Goal: Task Accomplishment & Management: Complete application form

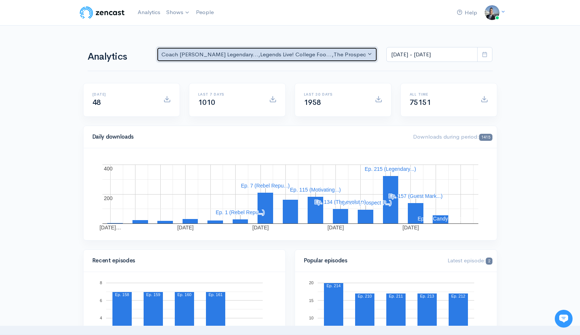
click at [314, 53] on div "Coach Schuman's Legendary... , Legends Live! College Foo... , The Prospect Podc…" at bounding box center [263, 54] width 205 height 9
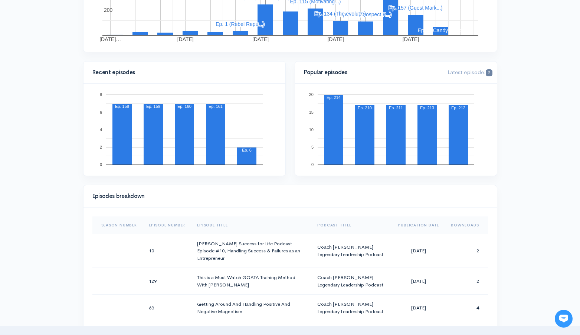
scroll to position [241, 0]
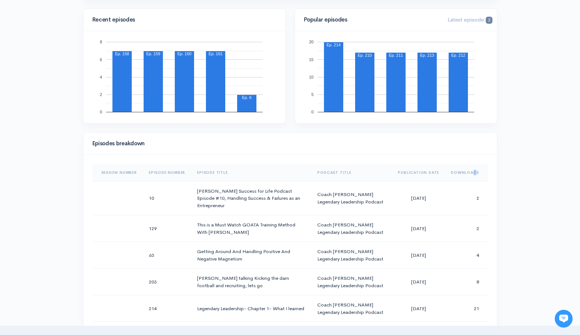
click at [475, 172] on th "Downloads" at bounding box center [466, 173] width 43 height 18
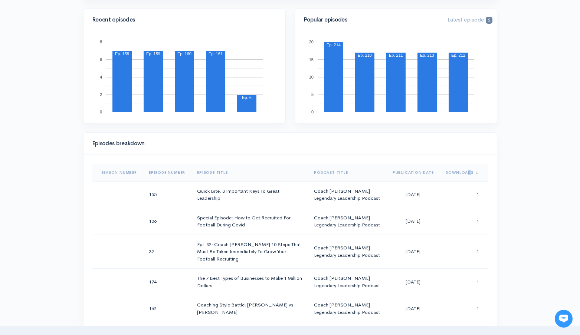
click at [468, 173] on th "Downloads" at bounding box center [464, 173] width 48 height 18
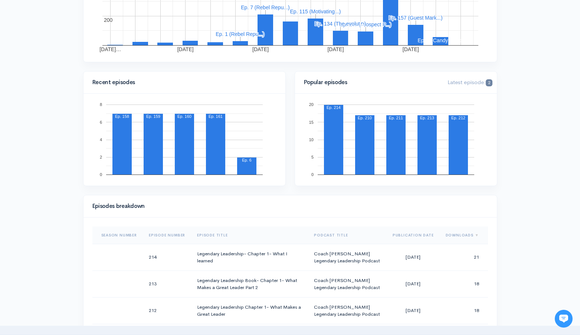
scroll to position [0, 0]
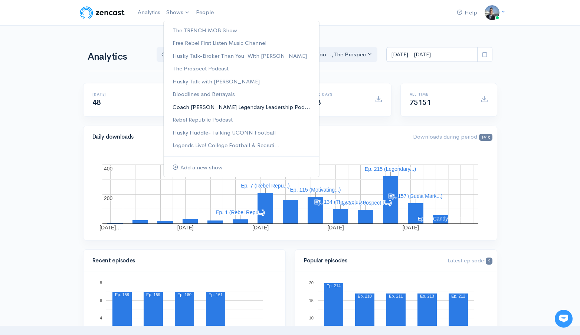
click at [223, 106] on link "Coach [PERSON_NAME] Legendary Leadership Pod..." at bounding box center [241, 107] width 155 height 13
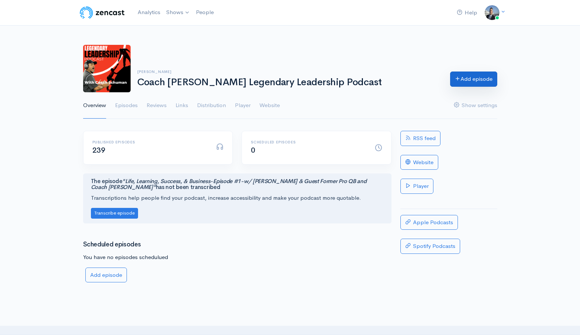
click at [465, 78] on link "Add episode" at bounding box center [473, 79] width 47 height 15
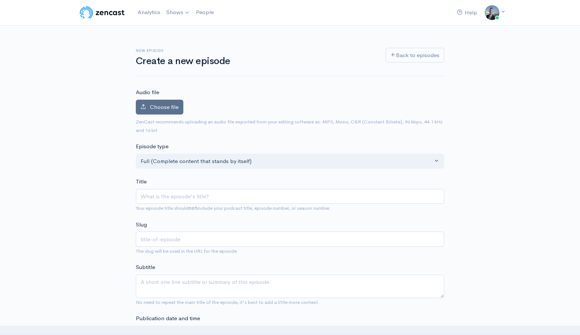
click at [165, 105] on span "Choose file" at bounding box center [164, 107] width 29 height 7
click at [0, 0] on input "Choose file" at bounding box center [0, 0] width 0 height 0
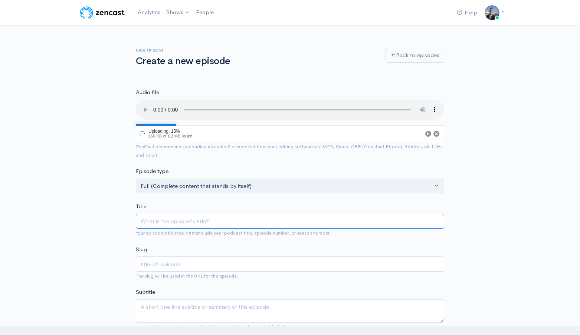
click at [250, 221] on input "Title" at bounding box center [290, 221] width 308 height 15
type input "C"
type input "c"
type input "Ch"
type input "ch"
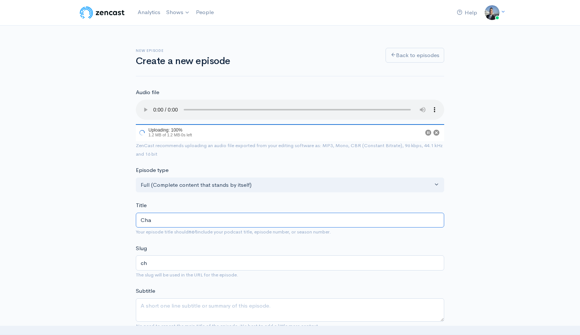
type input "Chap"
type input "chap"
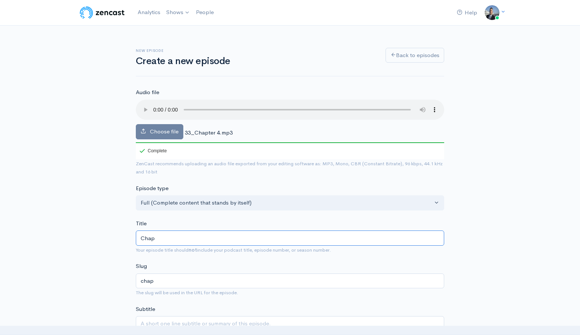
type input "Chapt"
type input "chapt"
type input "Chapter"
type input "chapter"
type input "Chapter 4"
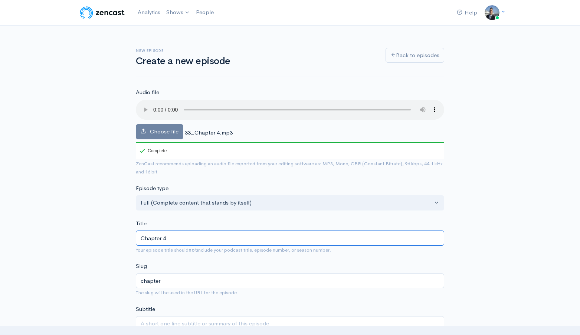
type input "chapter-4"
type input "Chapter 4: M"
type input "chapter-4-m"
type input "Chapter 4: Mai"
type input "chapter-4-mai"
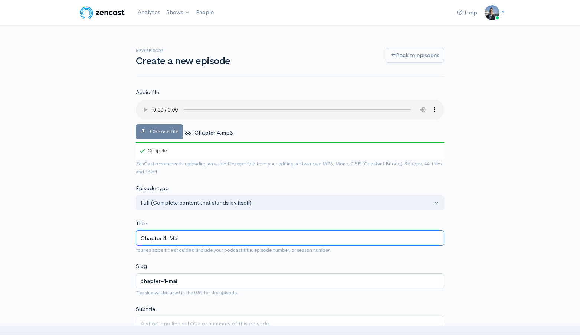
type input "Chapter 4: Main"
type input "chapter-4-main"
type input "Chapter 4: Main C"
type input "chapter-4-main-c"
type input "Chapter 4: Main Ch"
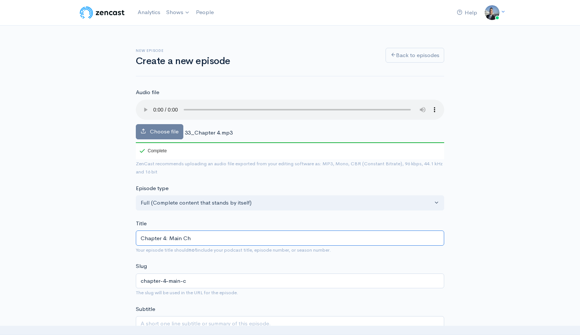
type input "chapter-4-main-ch"
type input "Chapter 4: Main Cha"
type input "chapter-4-main-cha"
type input "Chapter 4: Main Char"
type input "chapter-4-main-char"
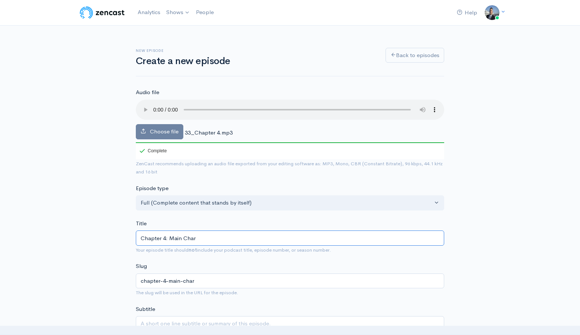
type input "Chapter 4: Main Chara"
type input "chapter-4-main-chara"
type input "Chapter 4: Main Charac"
type input "chapter-4-main-charac"
type input "Chapter 4: Main Charact"
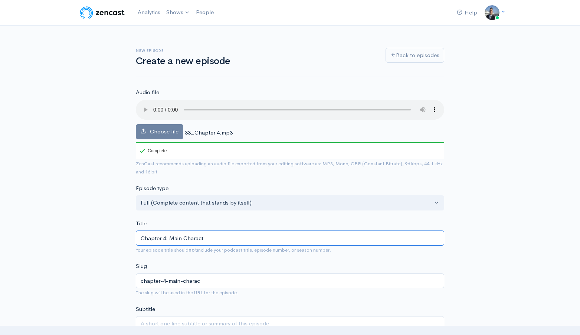
type input "chapter-4-main-charact"
type input "Chapter 4: Main Character"
type input "chapter-4-main-character"
type input "Chapter 4: Main Characteri"
type input "chapter-4-main-characteri"
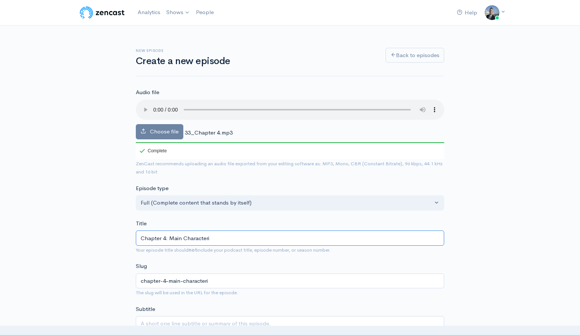
type input "Chapter 4: Main Characteris"
type input "chapter-4-main-characteris"
type input "Chapter 4: Main Characterist"
type input "chapter-4-main-characterist"
type input "Chapter 4: Main Characteristi"
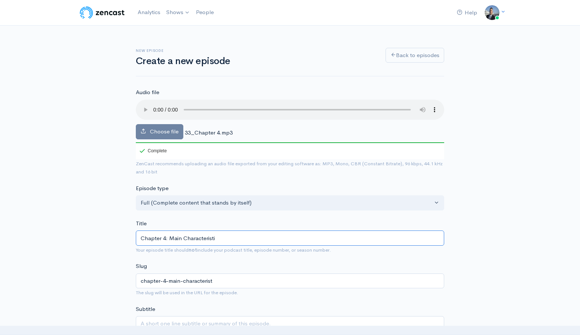
type input "chapter-4-main-characteristi"
type input "Chapter 4: Main Characteristic"
type input "chapter-4-main-characteristic"
type input "Chapter 4: Main Characteristics"
type input "chapter-4-main-characteristics"
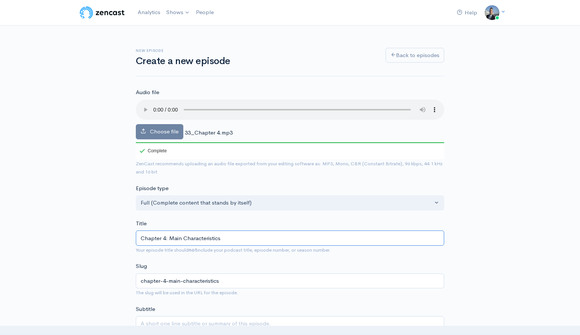
type input "Chapter 4: Main Characteristics o"
type input "chapter-4-main-characteristics-o"
type input "Chapter 4: Main Characteristics of"
type input "chapter-4-main-characteristics-of"
type input "Chapter 4: Main Characteristics of a"
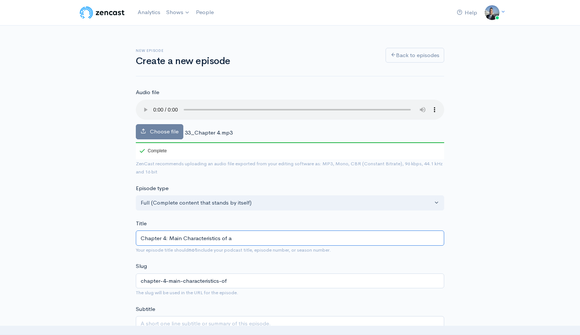
type input "chapter-4-main-characteristics-of-a"
type input "Chapter 4: Main Characteristics of a l"
type input "chapter-4-main-characteristics-of-a-l"
type input "Chapter 4: Main Characteristics of a le"
type input "chapter-4-main-characteristics-of-a-le"
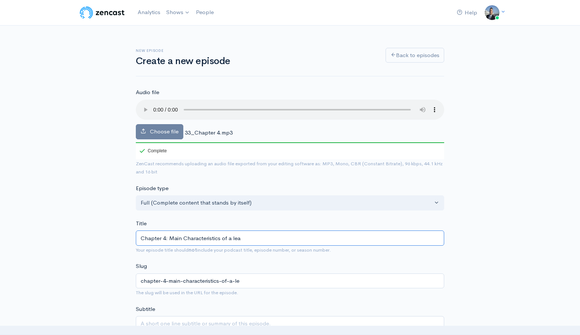
type input "Chapter 4: Main Characteristics of a lead"
type input "chapter-4-main-characteristics-of-a-lead"
type input "Chapter 4: Main Characteristics of a leader"
type input "chapter-4-main-characteristics-of-a-leader"
type input "Chapter 4: Main Characteristics of a leaders"
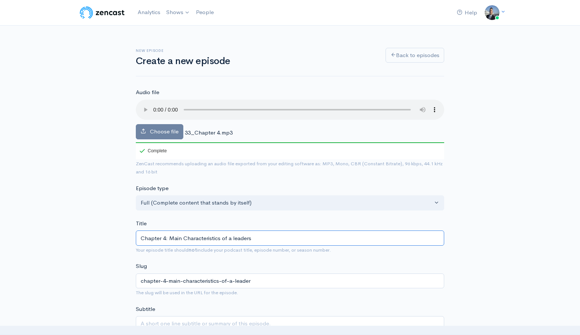
type input "chapter-4-main-characteristics-of-a-leaders"
type input "Chapter 4: Main Characteristics of a leader"
type input "chapter-4-main-characteristics-of-a-leader"
type input "Chapter 4: Main Characteristics of a leader: L"
type input "chapter-4-main-characteristics-of-a-leader-l"
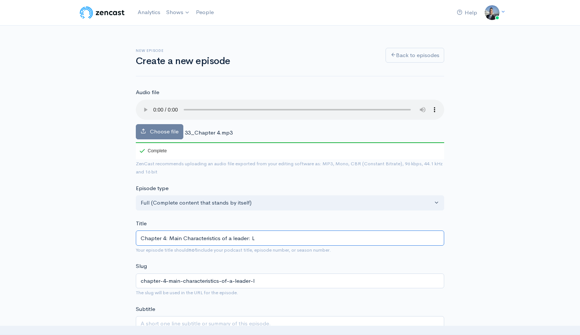
type input "Chapter 4: Main Characteristics of a leader: Le"
type input "chapter-4-main-characteristics-of-a-leader-le"
type input "Chapter 4: Main Characteristics of a leader: Leg"
type input "chapter-4-main-characteristics-of-a-leader-leg"
type input "Chapter 4: Main Characteristics of a leader: Lege"
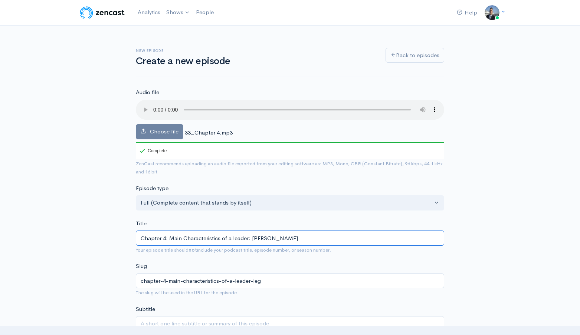
type input "chapter-4-main-characteristics-of-a-leader-lege"
type input "Chapter 4: Main Characteristics of a leader: Legen"
type input "chapter-4-main-characteristics-of-a-leader-legen"
type input "Chapter 4: Main Characteristics of a leader: Legend"
type input "chapter-4-main-characteristics-of-a-leader-legend"
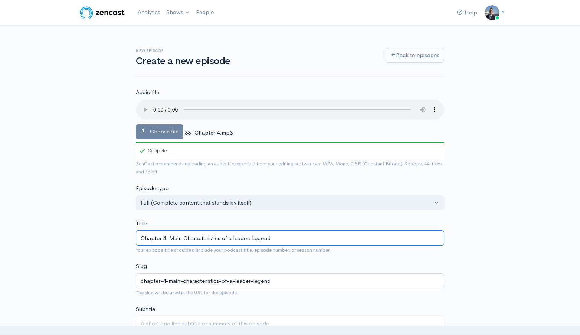
type input "Chapter 4: Main Characteristics of a leader: Legende"
type input "chapter-4-main-characteristics-of-a-leader-legende"
type input "Chapter 4: Main Characteristics of a leader: Legendear"
type input "chapter-4-main-characteristics-of-a-leader-legendear"
type input "Chapter 4: Main Characteristics of a leader: Legendeary"
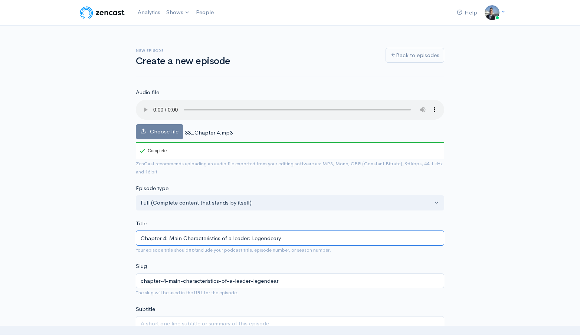
type input "chapter-4-main-characteristics-of-a-leader-legendeary"
type input "Chapter 4: Main Characteristics of a leader: Legendear"
type input "chapter-4-main-characteristics-of-a-leader-legendear"
type input "Chapter 4: Main Characteristics of a leader: Legendea"
type input "chapter-4-main-characteristics-of-a-leader-legendea"
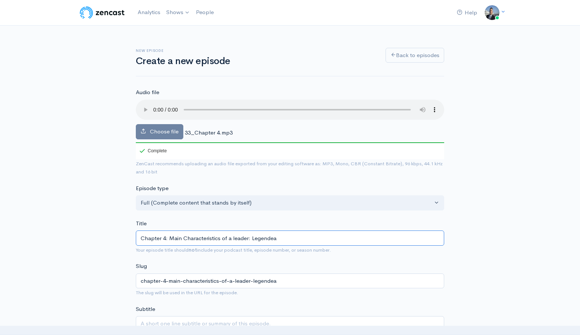
type input "Chapter 4: Main Characteristics of a leader: Legende"
type input "chapter-4-main-characteristics-of-a-leader-legende"
type input "Chapter 4: Main Characteristics of a leader: Legend"
type input "chapter-4-main-characteristics-of-a-leader-legend"
type input "Chapter 4: Main Characteristics of a leader: Legenda"
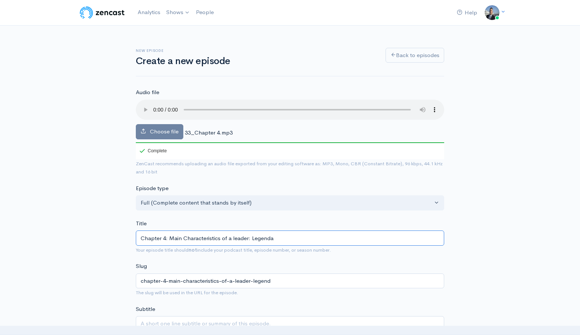
type input "chapter-4-main-characteristics-of-a-leader-legenda"
type input "Chapter 4: Main Characteristics of a leader: Legendar"
type input "chapter-4-main-characteristics-of-a-leader-legendar"
type input "Chapter 4: Main Characteristics of a leader: Legendary"
type input "chapter-4-main-characteristics-of-a-leader-legendary"
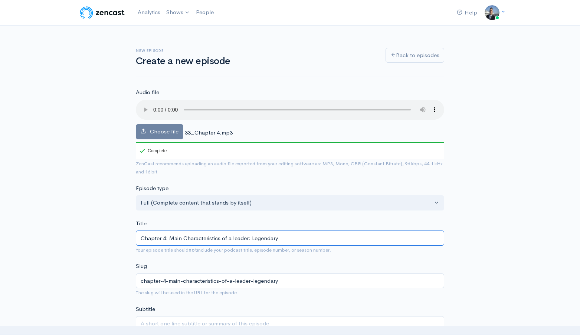
type input "Chapter 4: Main Characteristics of a leader: Legendary L"
type input "chapter-4-main-characteristics-of-a-leader-legendary-l"
type input "Chapter 4: Main Characteristics of a leader: Legendary Le"
type input "chapter-4-main-characteristics-of-a-leader-legendary-le"
type input "Chapter 4: Main Characteristics of a leader: Legendary Lead"
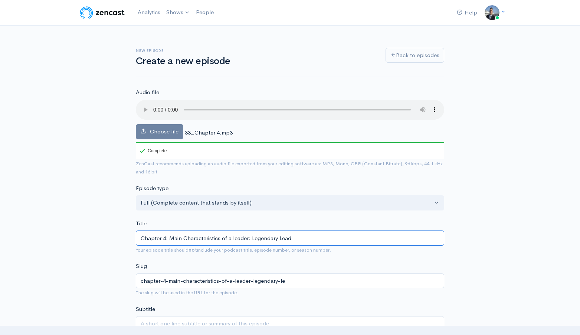
type input "chapter-4-main-characteristics-of-a-leader-legendary-lead"
type input "Chapter 4: Main Characteristics of a leader: Legendary Leader"
type input "chapter-4-main-characteristics-of-a-leader-legendary-leader"
type input "Chapter 4: Main Characteristics of a leader: Legendary Leaders"
type input "chapter-4-main-characteristics-of-a-leader-legendary-leaders"
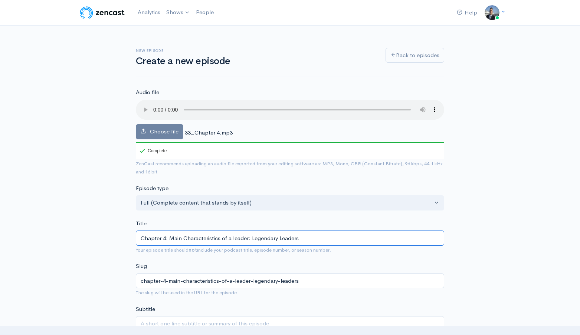
type input "Chapter 4: Main Characteristics of a leader: Legendary Leadersh"
type input "chapter-4-main-characteristics-of-a-leader-legendary-leadersh"
type input "Chapter 4: Main Characteristics of a leader: Legendary Leadershi"
type input "chapter-4-main-characteristics-of-a-leader-legendary-leadershi"
type input "Chapter 4: Main Characteristics of a leader: Legendary Leadership"
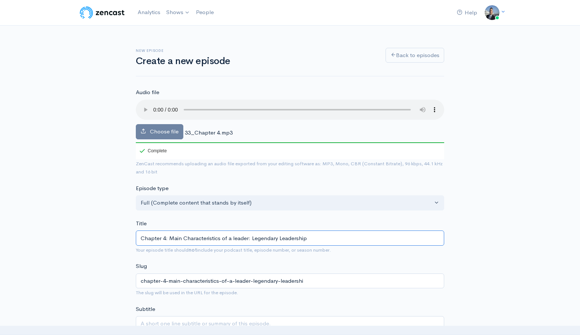
type input "chapter-4-main-characteristics-of-a-leader-legendary-leadership"
type input "Chapter 4: Main Characteristics of a leader: Legendary Leadership B"
type input "chapter-4-main-characteristics-of-a-leader-legendary-leadership-b"
type input "Chapter 4: Main Characteristics of a leader: Legendary Leadership Bo"
type input "chapter-4-main-characteristics-of-a-leader-legendary-leadership-bo"
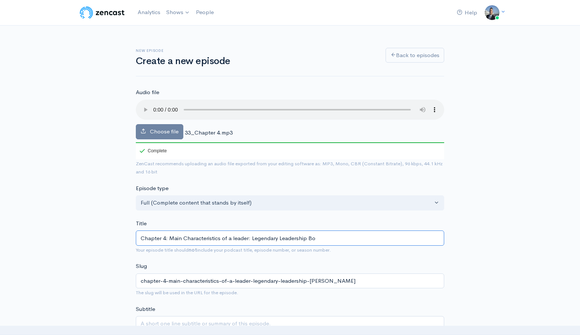
type input "Chapter 4: Main Characteristics of a leader: Legendary Leadership Boo"
type input "chapter-4-main-characteristics-of-a-leader-legendary-leadership-boo"
type input "Chapter 4: Main Characteristics of a leader: Legendary Leadership Book"
type input "chapter-4-main-characteristics-of-a-leader-legendary-leadership-book"
click at [232, 237] on input "Chapter 4: Main Characteristics of a leader: Legendary Leadership Book" at bounding box center [290, 238] width 308 height 15
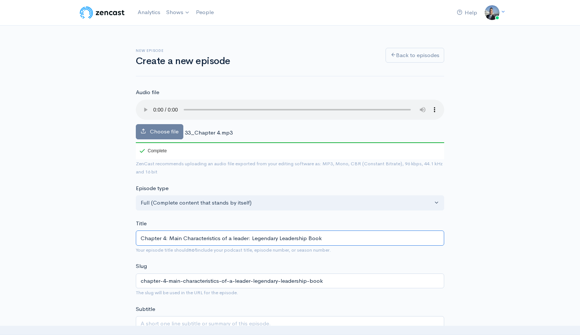
click at [231, 237] on input "Chapter 4: Main Characteristics of a leader: Legendary Leadership Book" at bounding box center [290, 238] width 308 height 15
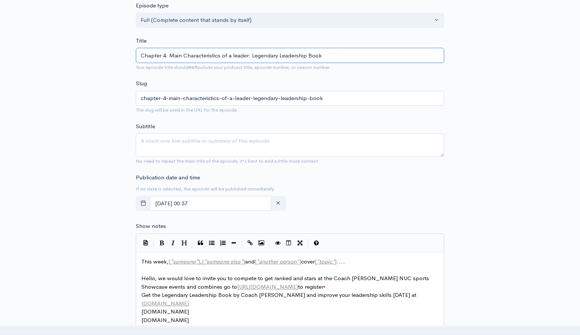
scroll to position [211, 0]
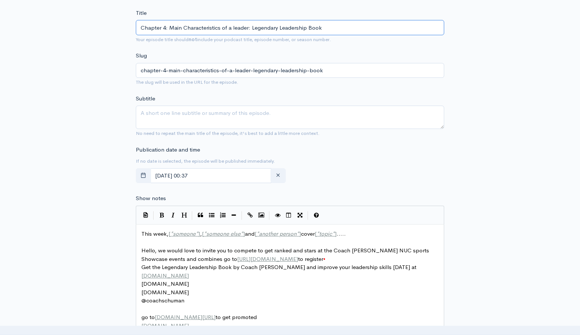
type input "Chapter 4: Main Characteristics of a leader: Legendary Leadership Book"
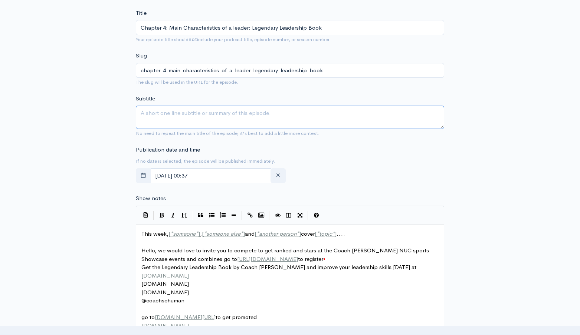
click at [233, 109] on textarea "Subtitle" at bounding box center [290, 117] width 308 height 23
paste textarea "Chapter 4: Main Characteristics of a leader: Legendary Leadership Book"
type textarea "Chapter 4: Main Characteristics of a leader: Legendary Leadership Book"
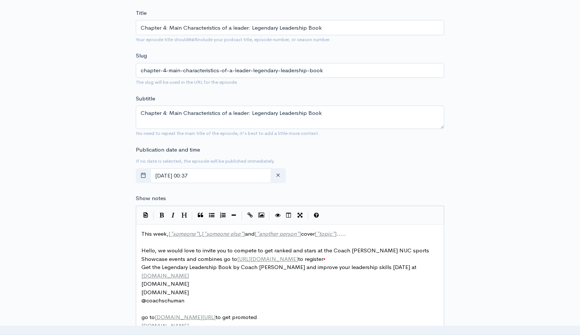
scroll to position [3, 0]
click at [206, 237] on span "*" at bounding box center [205, 233] width 3 height 7
type textarea "This week, [*someone*], [*someone else*] and [*another person*] cover [*topic*]…"
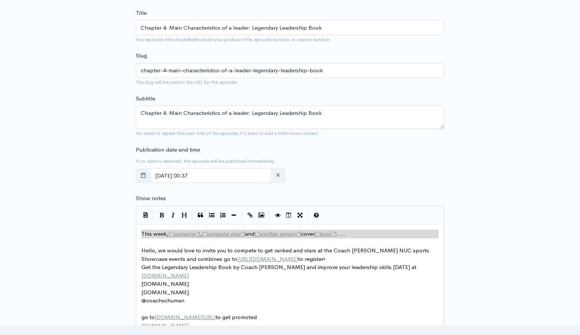
paste textarea
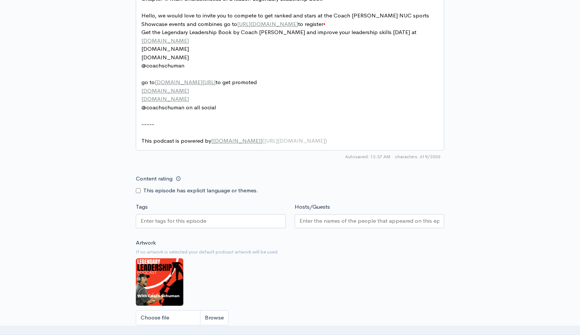
scroll to position [490, 0]
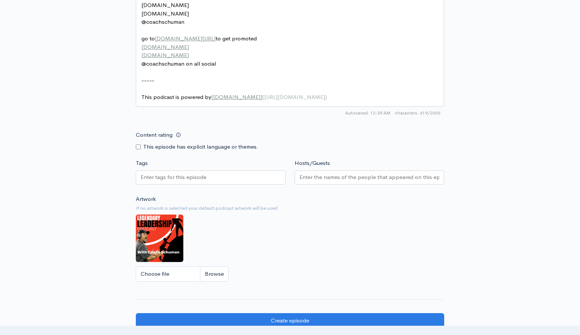
click at [244, 181] on div at bounding box center [211, 178] width 150 height 14
paste input "Chapter 4: Main Characteristics of a leader: Legendary Leadership Book"
type input "Chapter 4: Main Characteristics of a leader: Legendary Leadership Book"
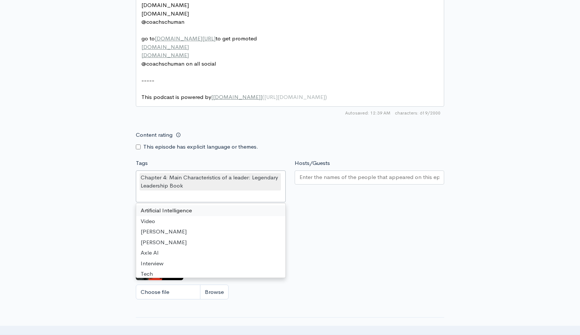
scroll to position [0, 0]
click at [323, 181] on input "Hosts/Guests" at bounding box center [369, 177] width 140 height 9
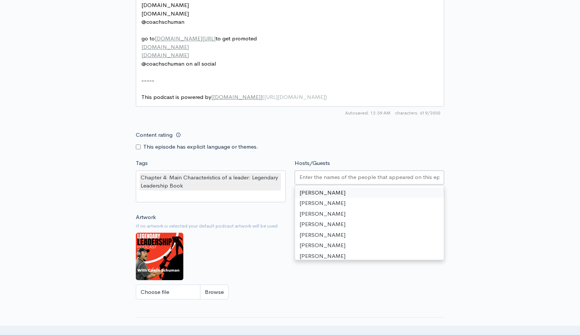
type input "D"
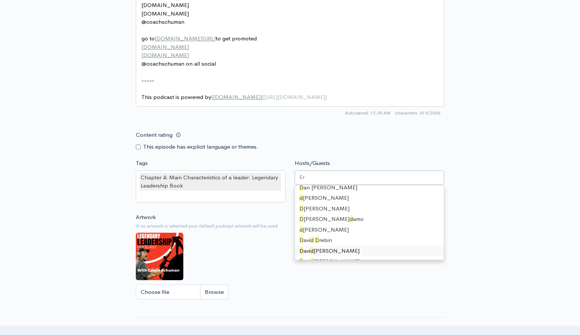
scroll to position [2, 0]
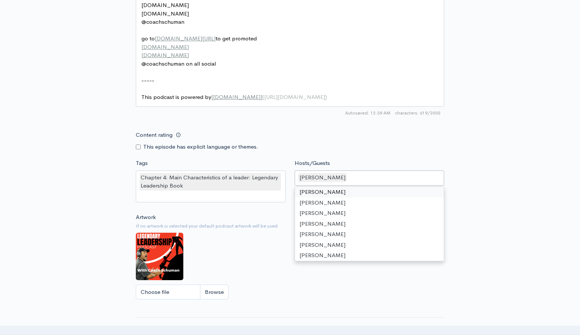
click at [405, 147] on div "Content rating This episode has explicit language or themes." at bounding box center [289, 139] width 317 height 23
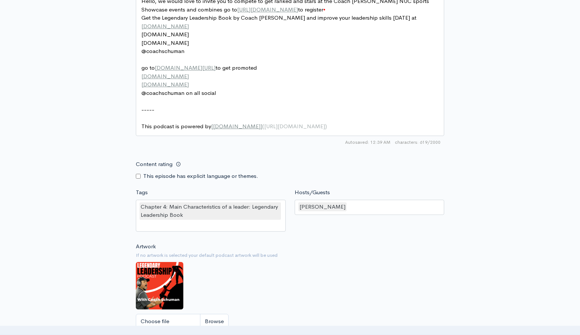
scroll to position [624, 0]
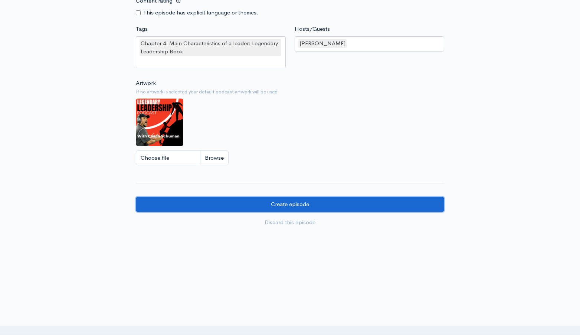
click at [343, 205] on input "Create episode" at bounding box center [290, 204] width 308 height 15
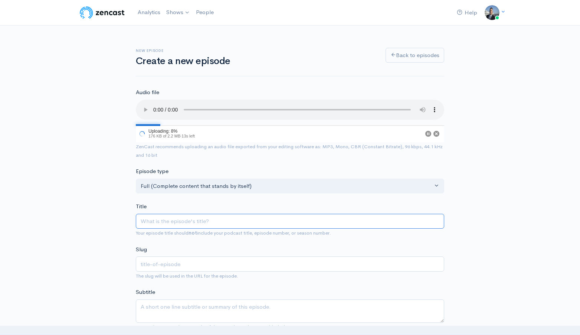
click at [198, 226] on input "Title" at bounding box center [290, 221] width 308 height 15
type input "C"
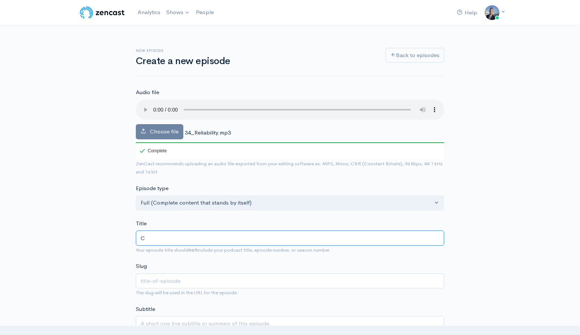
type input "c"
type input "Ch"
type input "ch"
type input "Cha"
type input "cha"
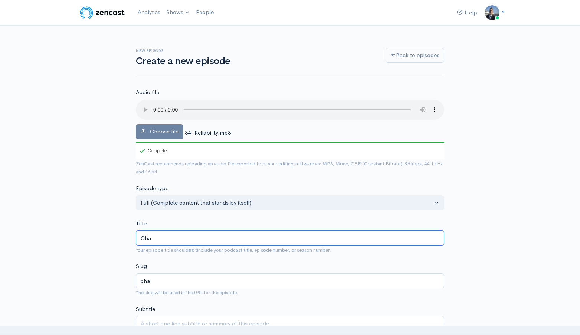
type input "Chap"
type input "chap"
type input "Chapt"
type input "chapt"
type input "Chapter"
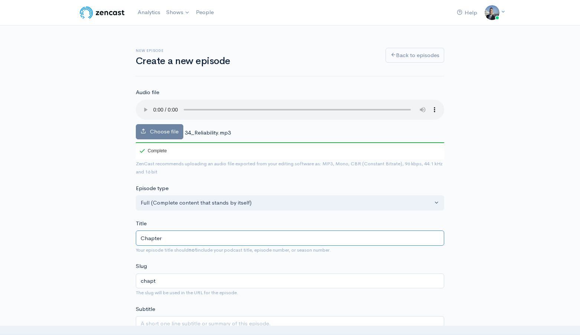
type input "chapter"
type input "Chapter 4"
type input "chapter-4"
type input "Chapter 4: A"
type input "chapter-4-a"
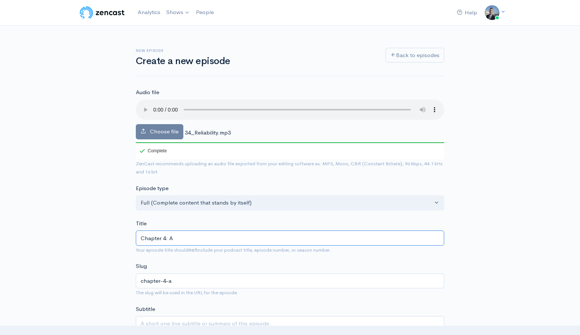
type input "Chapter 4: A L"
type input "chapter-4-a-l"
type input "Chapter 4: A Le"
type input "chapter-4-a-le"
type input "Chapter 4: A Ler"
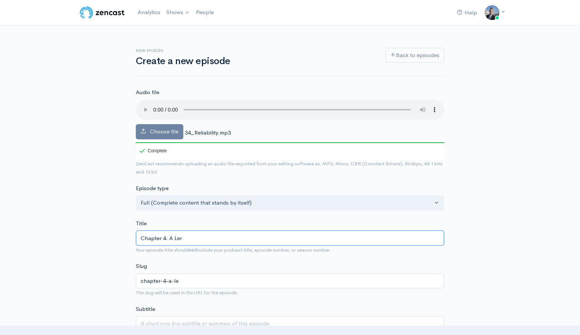
type input "chapter-4-a-ler"
type input "Chapter 4: A Le"
type input "chapter-4-a-le"
type input "Chapter 4: A Lead"
type input "chapter-4-a-lead"
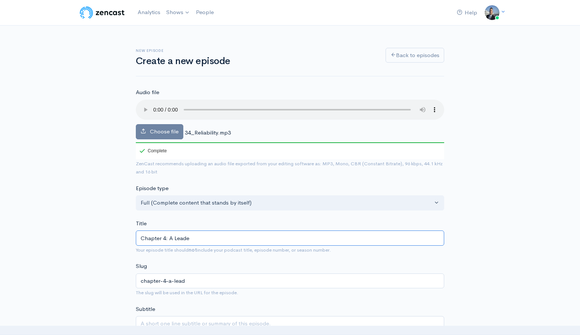
type input "Chapter 4: A Leader"
type input "chapter-4-a-leader"
type input "Chapter 4: A Leader M"
type input "chapter-4-a-leader-m"
type input "Chapter 4: A Leader Mu"
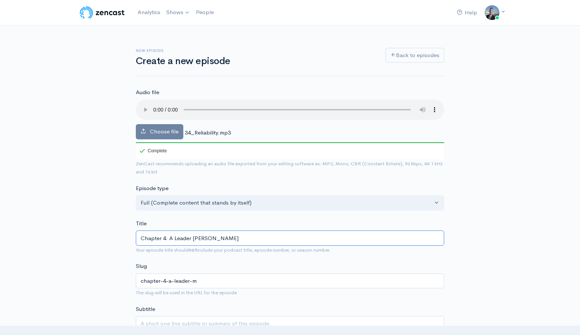
type input "chapter-4-a-leader-mu"
type input "Chapter 4: A Leader Mus"
type input "chapter-4-a-leader-mus"
type input "Chapter 4: A Leader Must"
type input "chapter-4-a-leader-must"
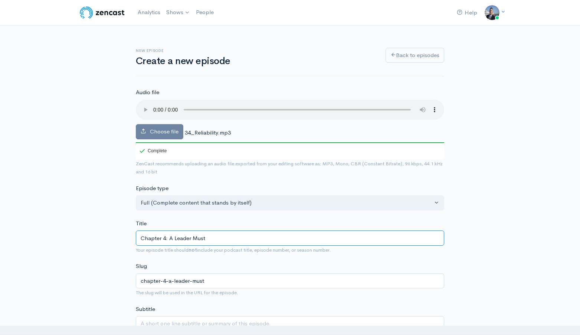
type input "Chapter 4: A Leader Must B"
type input "chapter-4-a-leader-must-b"
type input "Chapter 4: A Leader Must Be"
type input "chapter-4-a-leader-must-be"
type input "Chapter 4: A Leader Must Be Reli"
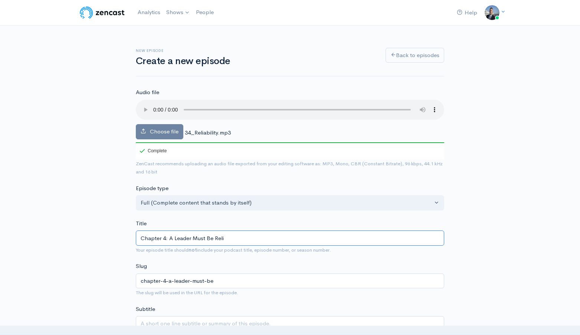
type input "chapter-4-a-leader-must-be-reli"
type input "Chapter 4: A Leader Must Be Relia"
type input "chapter-4-a-leader-must-be-relia"
type input "Chapter 4: A Leader Must Be Reliab"
type input "chapter-4-a-leader-must-be-reliab"
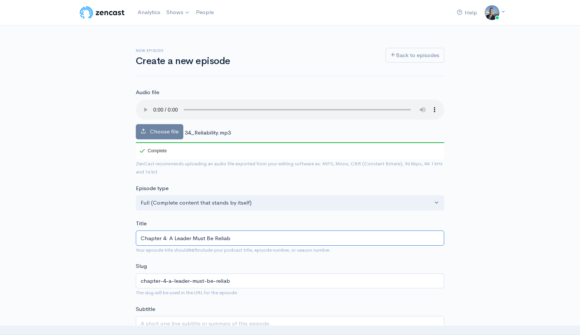
type input "Chapter 4: A Leader Must Be Reliabl"
type input "chapter-4-a-leader-must-be-reliabl"
type input "Chapter 4: A Leader Must Be Reliable"
type input "chapter-4-a-leader-must-be-reliable"
type input "Chapter 4: A Leader Must Be Reliable: L"
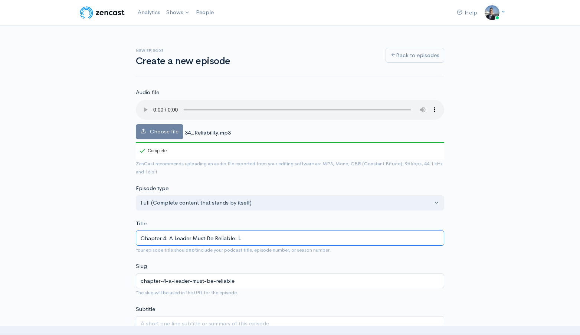
type input "chapter-4-a-leader-must-be-reliable-l"
type input "Chapter 4: A Leader Must Be Reliable: Le"
type input "chapter-4-a-leader-must-be-reliable-le"
type input "Chapter 4: A Leader Must Be Reliable: Leg"
type input "chapter-4-a-leader-must-be-reliable-leg"
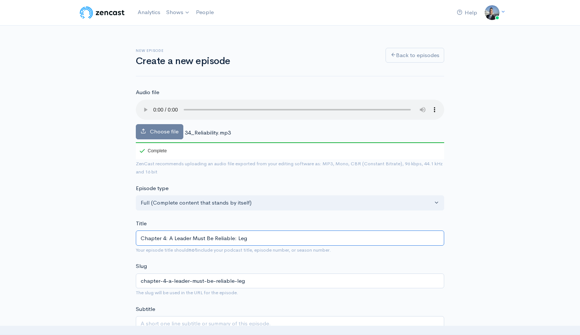
type input "Chapter 4: A Leader Must Be Reliable: Lege"
type input "chapter-4-a-leader-must-be-reliable-lege"
type input "Chapter 4: A Leader Must Be Reliable: Legend"
type input "chapter-4-a-leader-must-be-reliable-legend"
type input "Chapter 4: A Leader Must Be Reliable: Legenda"
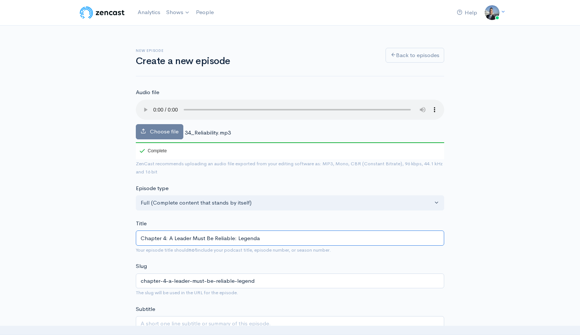
type input "chapter-4-a-leader-must-be-reliable-legenda"
type input "Chapter 4: A Leader Must Be Reliable: Legendary"
type input "chapter-4-a-leader-must-be-reliable-legendary"
type input "Chapter 4: A Leader Must Be Reliable: Legendary L"
type input "chapter-4-a-leader-must-be-reliable-legendary-l"
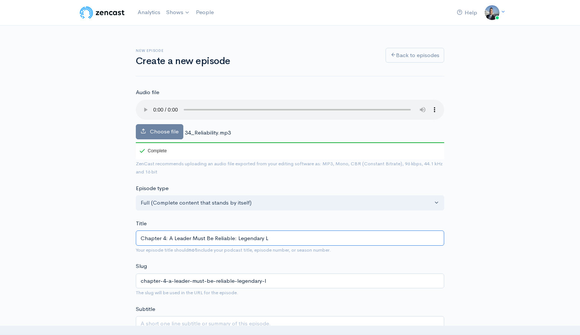
type input "Chapter 4: A Leader Must Be Reliable: Legendary Le"
type input "chapter-4-a-leader-must-be-reliable-legendary-le"
type input "Chapter 4: A Leader Must Be Reliable: Legendary Lead"
type input "chapter-4-a-leader-must-be-reliable-legendary-lead"
type input "Chapter 4: A Leader Must Be Reliable: Legendary Leader"
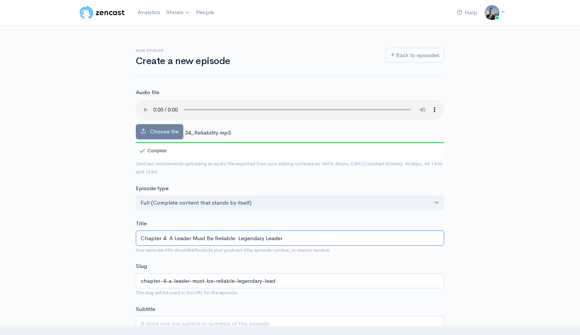
type input "chapter-4-a-leader-must-be-reliable-legendary-leader"
type input "Chapter 4: A Leader Must Be Reliable: Legendary Leadersh"
type input "chapter-4-a-leader-must-be-reliable-legendary-leadersh"
type input "Chapter 4: A Leader Must Be Reliable: Legendary Leadershi"
type input "chapter-4-a-leader-must-be-reliable-legendary-leadershi"
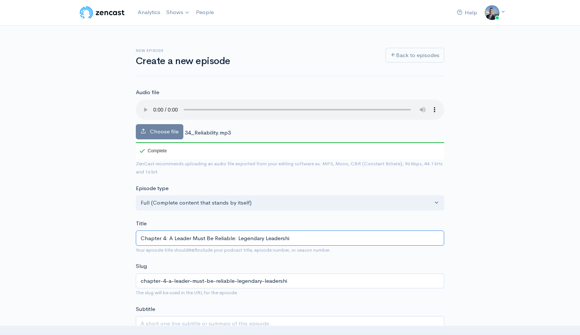
type input "Chapter 4: A Leader Must Be Reliable: Legendary Leadership"
type input "chapter-4-a-leader-must-be-reliable-legendary-leadership"
type input "Chapter 4: A Leader Must Be Reliable: Legendary Leadership B"
type input "chapter-4-a-leader-must-be-reliable-legendary-leadership-b"
type input "Chapter 4: A Leader Must Be Reliable: Legendary Leadership Bo"
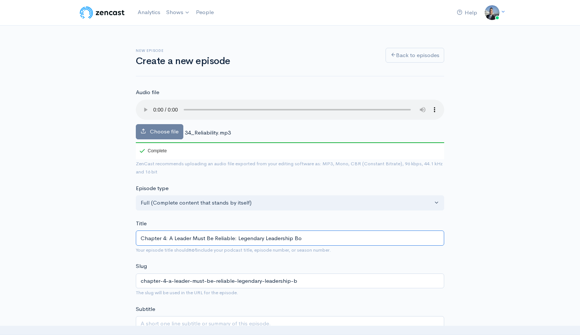
type input "chapter-4-a-leader-must-be-reliable-legendary-leadership-bo"
type input "Chapter 4: A Leader Must Be Reliable: Legendary Leadership Boo"
type input "chapter-4-a-leader-must-be-reliable-legendary-leadership-boo"
type input "Chapter 4: A Leader Must Be Reliable: Legendary Leadership Book"
type input "chapter-4-a-leader-must-be-reliable-legendary-leadership-book"
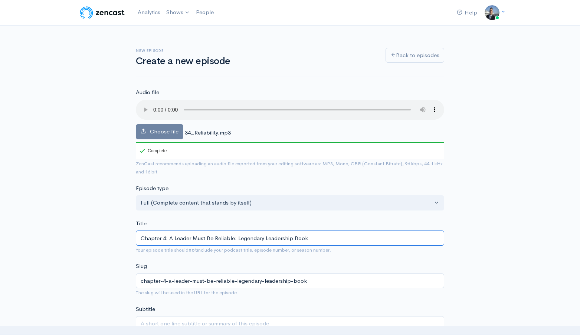
click at [191, 237] on input "Chapter 4: A Leader Must Be Reliable: Legendary Leadership Book" at bounding box center [290, 238] width 308 height 15
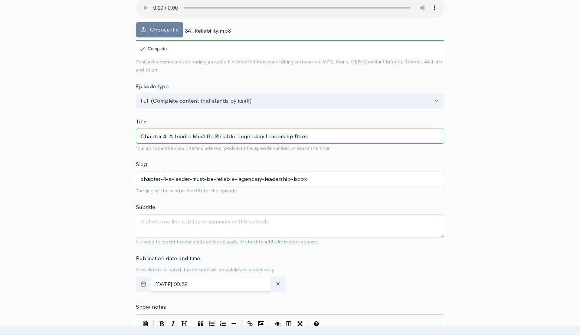
scroll to position [268, 0]
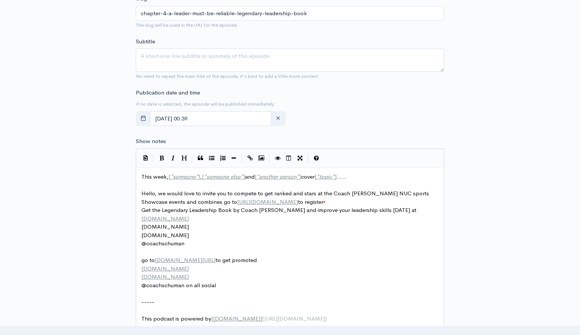
type input "Chapter 4: A Leader Must Be Reliable: Legendary Leadership Book"
click at [220, 49] on textarea "Subtitle" at bounding box center [290, 60] width 308 height 23
paste textarea "Chapter 4: A Leader Must Be Reliable: Legendary Leadership Book"
type textarea "Chapter 4: A Leader Must Be Reliable: Legendary Leadership Book"
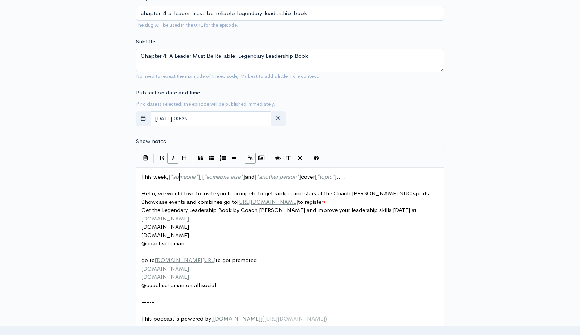
click at [179, 175] on span "someone" at bounding box center [184, 176] width 23 height 7
type textarea "This week, [*someone*], [*someone else*] and [*another person*] cover [*topic*]…"
paste textarea
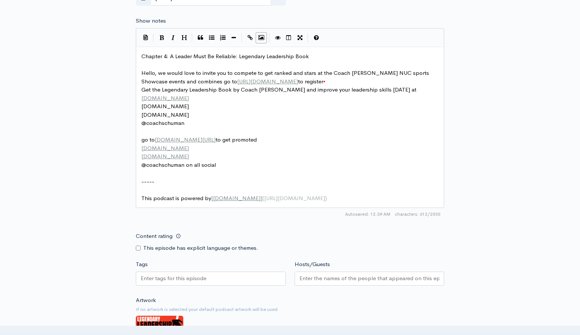
scroll to position [548, 0]
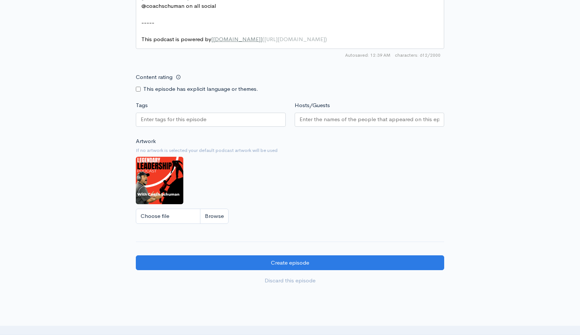
paste input "Chapter 4: A Leader Must Be Reliable: Legendary Leadership Book"
click at [262, 117] on div at bounding box center [211, 120] width 150 height 14
type input "Chapter 4: A Leader Must Be Reliable: Legendary Leadership Book"
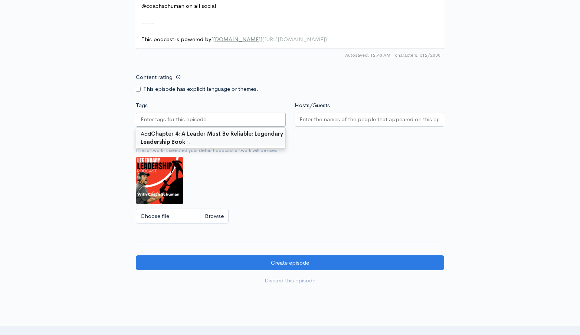
scroll to position [0, 0]
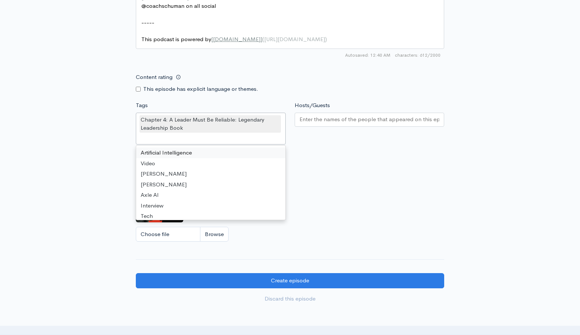
click at [334, 118] on input "Hosts/Guests" at bounding box center [369, 119] width 140 height 9
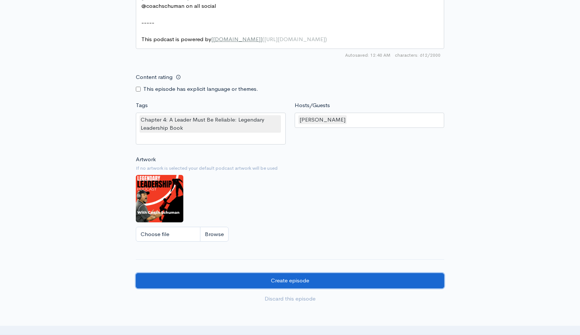
click at [295, 275] on input "Create episode" at bounding box center [290, 280] width 308 height 15
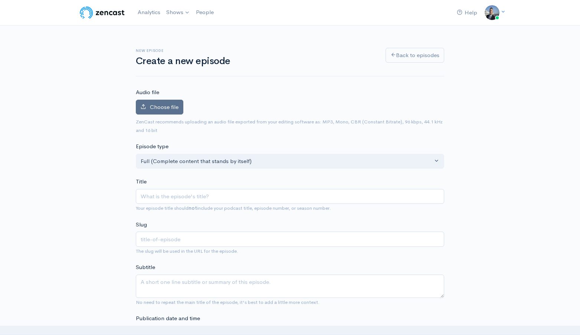
click at [167, 107] on span "Choose file" at bounding box center [164, 107] width 29 height 7
click at [0, 0] on input "Choose file" at bounding box center [0, 0] width 0 height 0
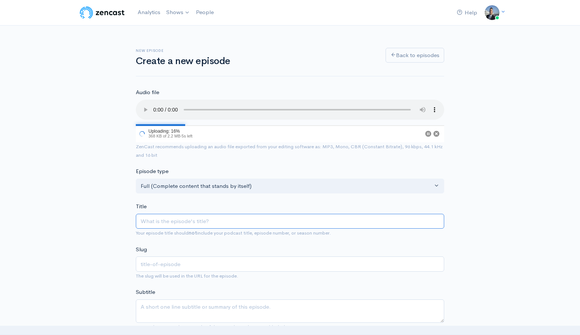
click at [206, 221] on input "Title" at bounding box center [290, 221] width 308 height 15
paste input "Chapter 4: A Leader Must Be Reliable: Legendary Leadership Book"
type input "Chapter 4: A Leader Must Be Reliable: Legendary Leadership Book"
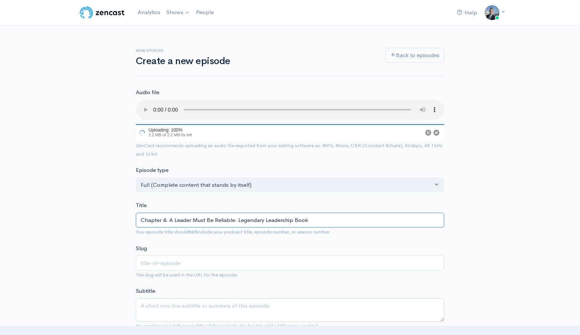
type input "chapter-4-a-leader-must-be-reliable-legendary-leadership-book"
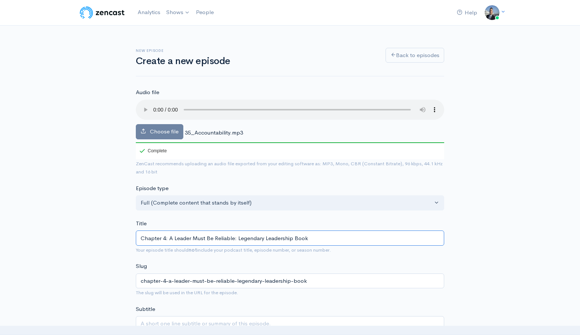
click at [226, 237] on input "Chapter 4: A Leader Must Be Reliable: Legendary Leadership Book" at bounding box center [290, 238] width 308 height 15
type input "Chapter 4: A Leader Must Be A: Legendary Leadership Book"
type input "chapter-4-a-leader-must-be-a-legendary-leadership-book"
type input "Chapter 4: A Leader Must Be Ac: Legendary Leadership Book"
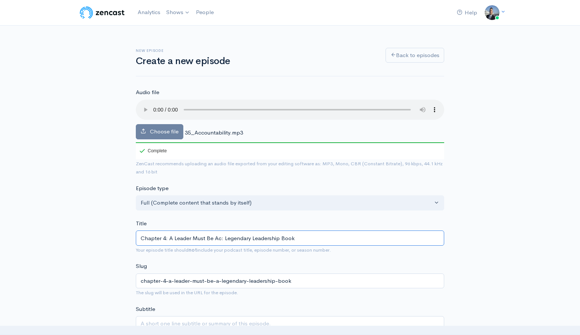
type input "chapter-4-a-leader-must-be-ac-legendary-leadership-book"
type input "Chapter 4: A Leader Must Be Acc: Legendary Leadership Book"
type input "chapter-4-a-leader-must-be-acc-legendary-leadership-book"
type input "Chapter 4: A Leader Must Be Acco: Legendary Leadership Book"
type input "chapter-4-a-leader-must-be-acco-legendary-leadership-book"
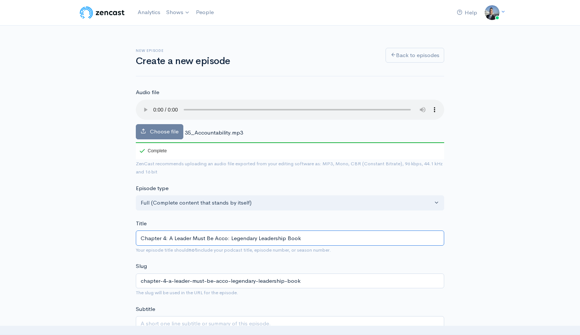
type input "Chapter 4: A Leader Must Be Accou: Legendary Leadership Book"
type input "chapter-4-a-leader-must-be-accou-legendary-leadership-book"
type input "Chapter 4: A Leader Must Be Account: Legendary Leadership Book"
type input "chapter-4-a-leader-must-be-account-legendary-leadership-book"
type input "Chapter 4: A Leader Must Be Accounta: Legendary Leadership Book"
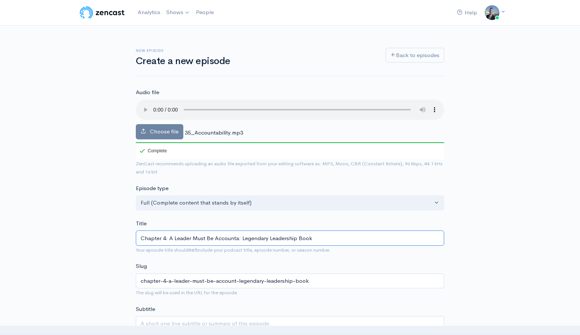
type input "chapter-4-a-leader-must-be-accounta-legendary-leadership-book"
type input "Chapter 4: A Leader Must Be Accountab: Legendary Leadership Book"
type input "chapter-4-a-leader-must-be-accountab-legendary-leadership-book"
type input "Chapter 4: A Leader Must Be Accountabl: Legendary Leadership Book"
type input "chapter-4-a-leader-must-be-accountabl-legendary-leadership-book"
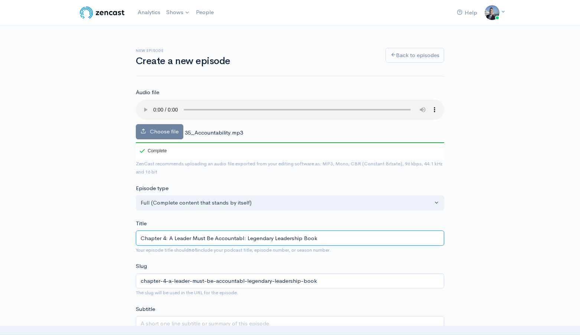
type input "Chapter 4: A Leader Must Be Accountable: Legendary Leadership Book"
type input "chapter-4-a-leader-must-be-accountable-legendary-leadership-book"
click at [228, 237] on input "Chapter 4: A Leader Must Be Accountable: Legendary Leadership Book" at bounding box center [290, 238] width 308 height 15
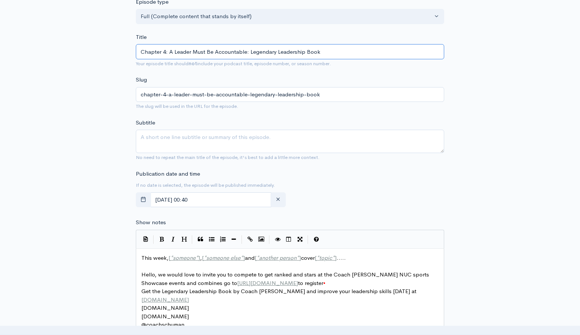
scroll to position [224, 0]
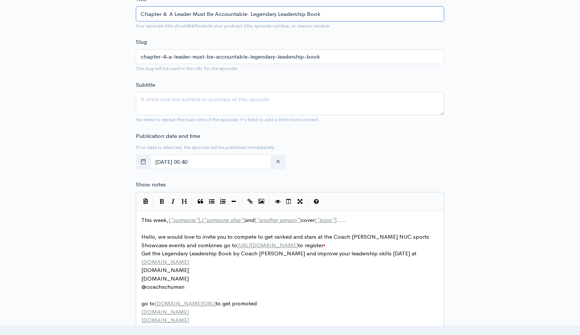
type input "Chapter 4: A Leader Must Be Accountable: Legendary Leadership Book"
click at [265, 105] on textarea "Subtitle" at bounding box center [290, 103] width 308 height 23
paste textarea "Chapter 4: A Leader Must Be Accountable: Legendary Leadership Book"
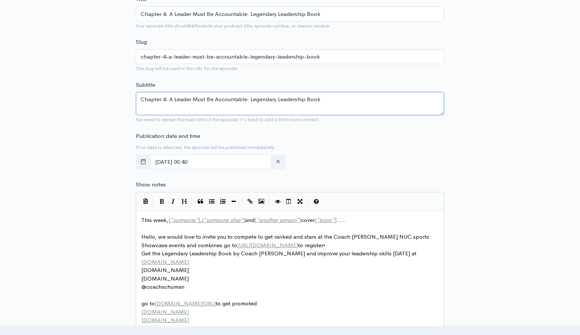
type textarea "Chapter 4: A Leader Must Be Accountable: Legendary Leadership Book"
click at [213, 218] on span "someone else" at bounding box center [223, 220] width 34 height 7
type textarea "This week, [*someone*], [*someone else*] and [*another person*] cover [*topic*]…"
paste textarea
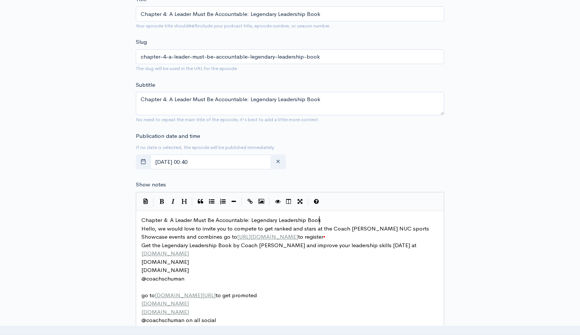
type textarea "\"
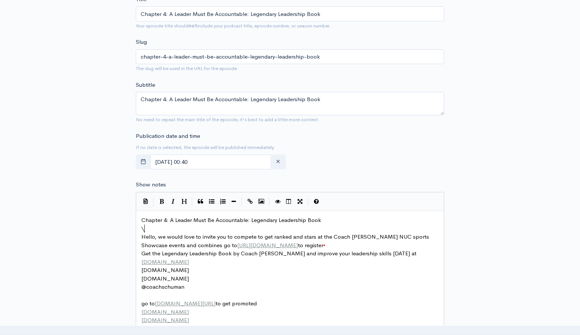
scroll to position [3, 3]
type textarea "\"
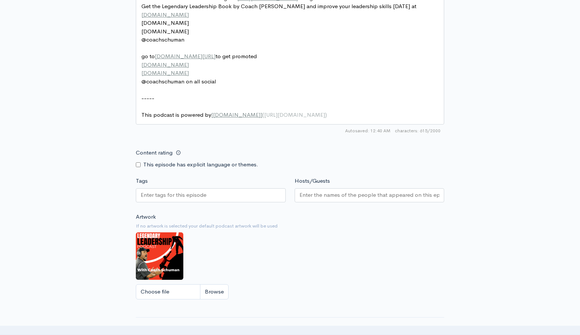
scroll to position [583, 0]
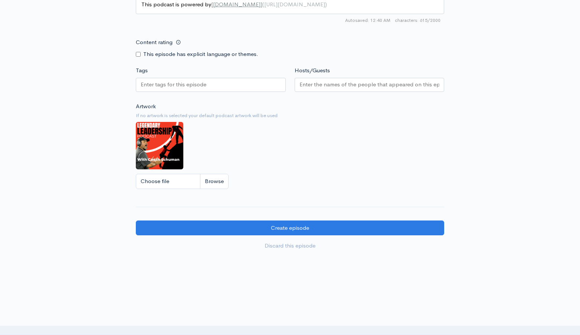
click at [213, 89] on div at bounding box center [211, 85] width 150 height 14
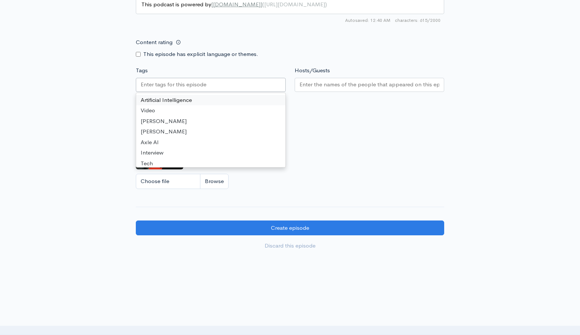
paste input "Chapter 4: A Leader Must Be Accountable: Legendary Leadership Book"
type input "Chapter 4: A Leader Must Be Accountable: Legendary Leadership Book"
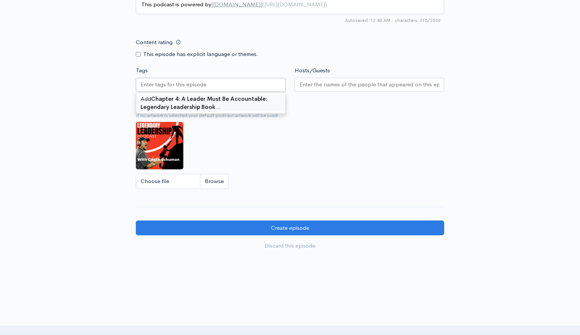
scroll to position [0, 0]
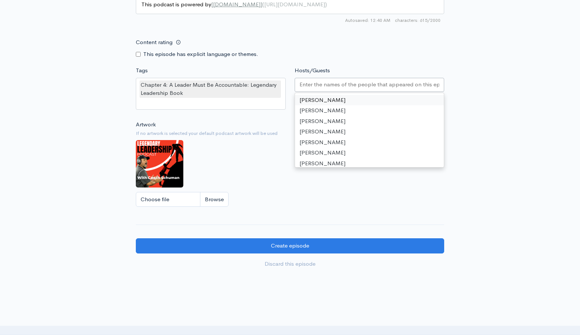
click at [336, 79] on div at bounding box center [370, 85] width 150 height 14
click at [428, 45] on div "Content rating This episode has explicit language or themes." at bounding box center [289, 46] width 317 height 23
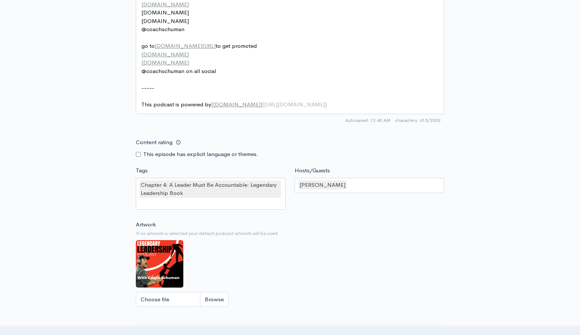
scroll to position [510, 0]
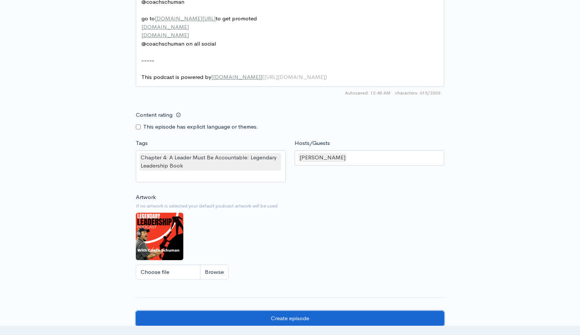
click at [252, 315] on input "Create episode" at bounding box center [290, 318] width 308 height 15
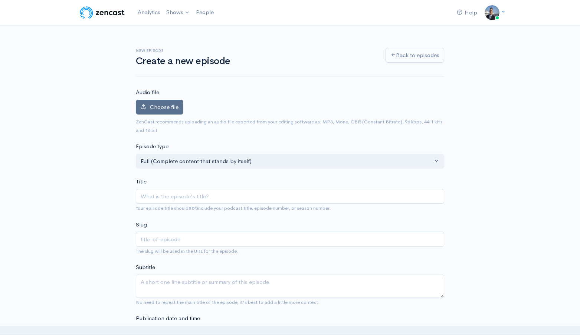
click at [170, 109] on span "Choose file" at bounding box center [164, 107] width 29 height 7
click at [0, 0] on input "Choose file" at bounding box center [0, 0] width 0 height 0
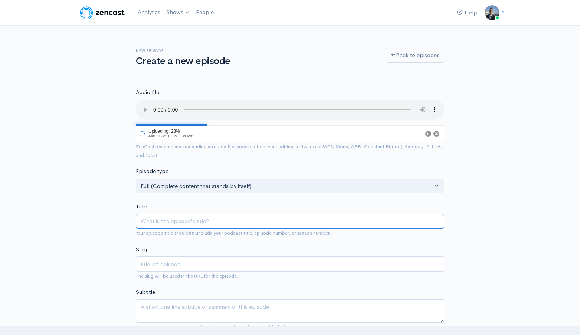
click at [210, 220] on input "Title" at bounding box center [290, 221] width 308 height 15
paste input "Chapter 4: A Leader Must Be Accountable: Legendary Leadership Book"
type input "Chapter 4: A Leader Must Be Accountable: Legendary Leadership Book"
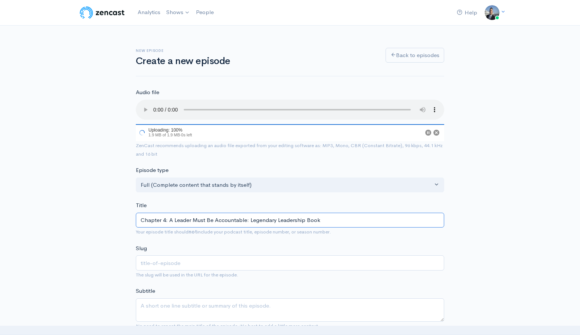
type input "chapter-4-a-leader-must-be-accountable-legendary-leadership-book"
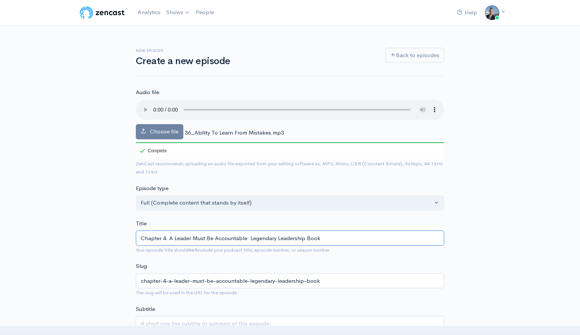
click at [222, 239] on input "Chapter 4: A Leader Must Be Accountable: Legendary Leadership Book" at bounding box center [290, 238] width 308 height 15
type input "Chapter 4: A Leader Must Be ab: Legendary Leadership Book"
type input "chapter-4-a-leader-must-be-ab-legendary-leadership-book"
type input "Chapter 4: A Leader Must Be a: Legendary Leadership Book"
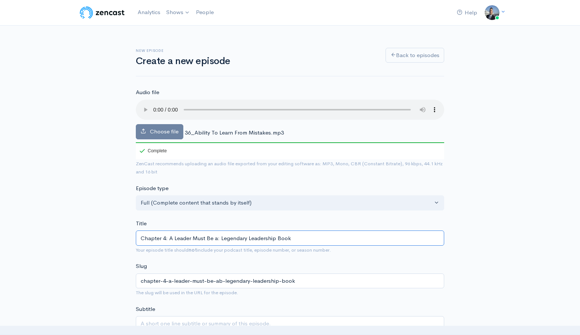
type input "chapter-4-a-leader-must-be-a-legendary-leadership-book"
type input "Chapter 4: A Leader Must Be : Legendary Leadership Book"
type input "chapter-4-a-leader-must-be-legendary-leadership-book"
type input "Chapter 4: A Leader Must Be A: Legendary Leadership Book"
type input "chapter-4-a-leader-must-be-a-legendary-leadership-book"
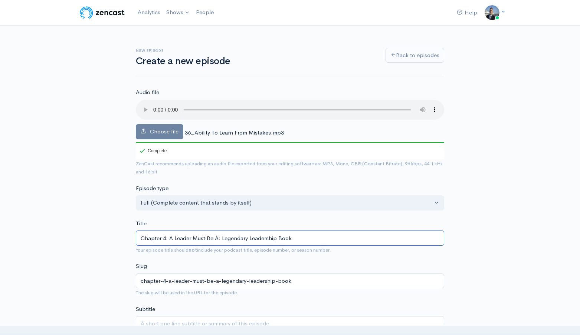
type input "Chapter 4: A Leader Must Be Ab: Legendary Leadership Book"
type input "chapter-4-a-leader-must-be-ab-legendary-leadership-book"
type input "Chapter 4: A Leader Must Be Abl: Legendary Leadership Book"
type input "chapter-4-a-leader-must-be-abl-legendary-leadership-book"
type input "Chapter 4: A Leader Must Be Able: Legendary Leadership Book"
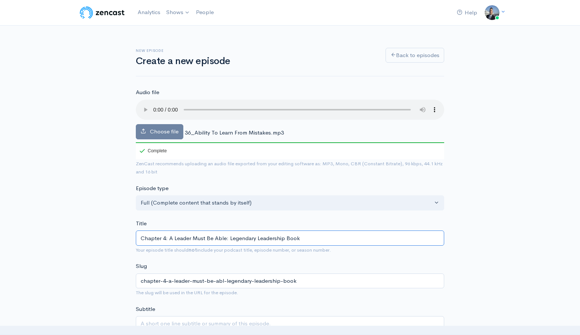
type input "chapter-4-a-leader-must-be-able-legendary-leadership-book"
type input "Chapter 4: A Leader Must Be Able t: Legendary Leadership Book"
type input "chapter-4-a-leader-must-be-able-t-legendary-leadership-book"
type input "Chapter 4: A Leader Must Be Able to: Legendary Leadership Book"
type input "chapter-4-a-leader-must-be-able-to-legendary-leadership-book"
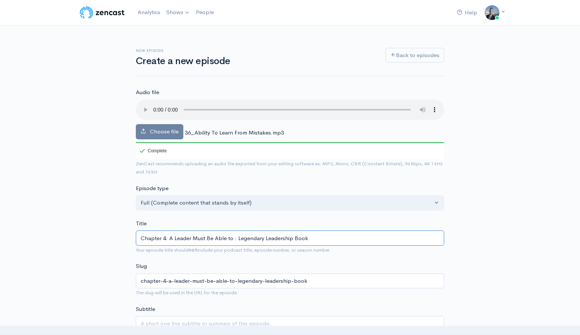
type input "Chapter 4: A Leader Must Be Able to L: Legendary Leadership Book"
type input "chapter-4-a-leader-must-be-able-to-l-legendary-leadership-book"
type input "Chapter 4: A Leader Must Be Able to Le: Legendary Leadership Book"
type input "chapter-4-a-leader-must-be-able-to-le-legendary-leadership-book"
type input "Chapter 4: A Leader Must Be Able to Lea: Legendary Leadership Book"
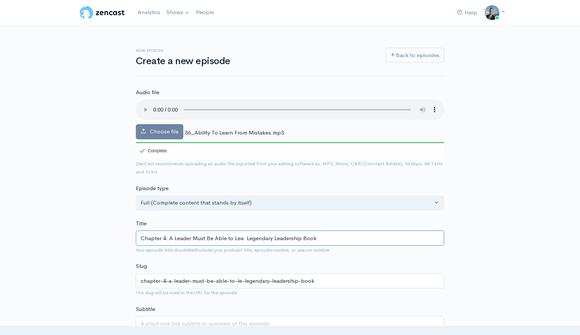
type input "chapter-4-a-leader-must-be-able-to-lea-legendary-leadership-book"
type input "Chapter 4: A Leader Must Be Able to Lear: Legendary Leadership Book"
type input "chapter-4-a-leader-must-be-able-to-lear-legendary-leadership-book"
type input "Chapter 4: A Leader Must Be Able to Learn: Legendary Leadership Book"
type input "chapter-4-a-leader-must-be-able-to-learn-legendary-leadership-book"
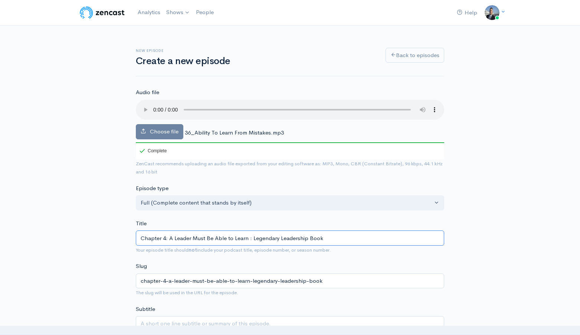
type input "Chapter 4: A Leader Must Be Able to Learn F: Legendary Leadership Book"
type input "chapter-4-a-leader-must-be-able-to-learn-f-legendary-leadership-book"
type input "Chapter 4: A Leader Must Be Able to Learn Fro: Legendary Leadership Book"
type input "chapter-4-a-leader-must-be-able-to-learn-fro-legendary-leadership-book"
type input "Chapter 4: A Leader Must Be Able to Learn From: Legendary Leadership Book"
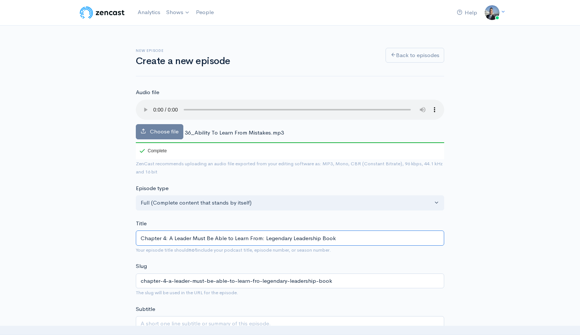
type input "chapter-4-a-leader-must-be-able-to-learn-from-legendary-leadership-book"
type input "Chapter 4: A Leader Must Be Able to Learn From M: Legendary Leadership Book"
type input "chapter-4-a-leader-must-be-able-to-learn-from-m-legendary-leadership-book"
type input "Chapter 4: A Leader Must Be Able to Learn From Mis: Legendary Leadership Book"
type input "chapter-4-a-leader-must-be-able-to-learn-from-mis-legendary-leadership-book"
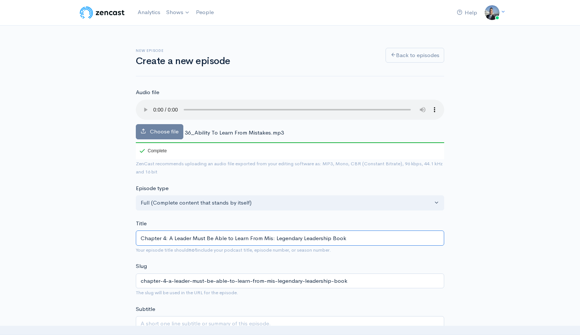
type input "Chapter 4: A Leader Must Be Able to Learn From Mist: Legendary Leadership Book"
type input "chapter-4-a-leader-must-be-able-to-learn-from-mist-legendary-leadership-book"
type input "Chapter 4: A Leader Must Be Able to Learn From Mista: Legendary Leadership Book"
type input "chapter-4-a-leader-must-be-able-to-learn-from-mista-legendary-leadership-book"
type input "Chapter 4: A Leader Must Be Able to Learn From Mistak: Legendary Leadership Book"
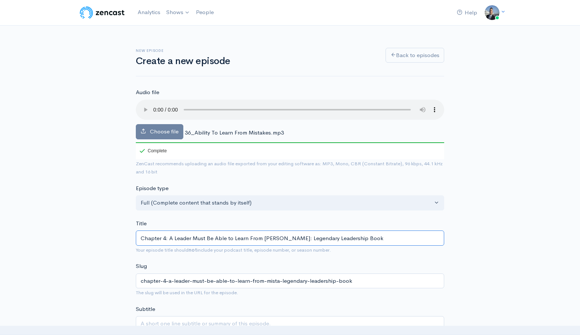
type input "chapter-4-a-leader-must-be-able-to-learn-from-mistak-legendary-leadership-book"
type input "Chapter 4: A Leader Must Be Able to Learn From Mistake: Legendary Leadership Bo…"
type input "chapter-4-a-leader-must-be-able-to-learn-from-mistake-legendary-leadership-book"
type input "Chapter 4: A Leader Must Be Able to Learn From Mistakes: Legendary Leadership B…"
type input "chapter-4-a-leader-must-be-able-to-learn-from-mistakes-legendary-leadership-book"
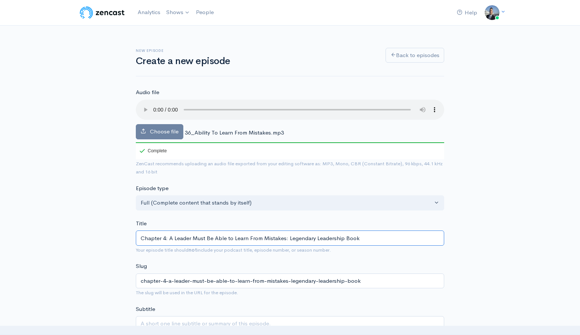
click at [223, 243] on input "Chapter 4: A Leader Must Be Able to Learn From Mistakes: Legendary Leadership B…" at bounding box center [290, 238] width 308 height 15
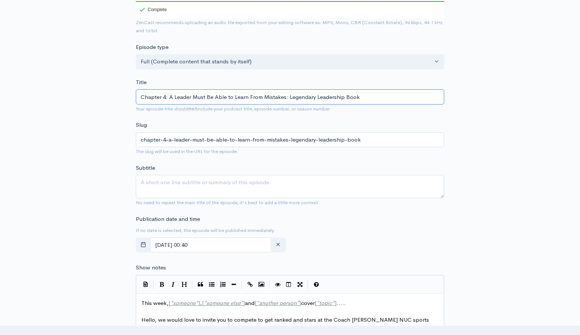
scroll to position [194, 0]
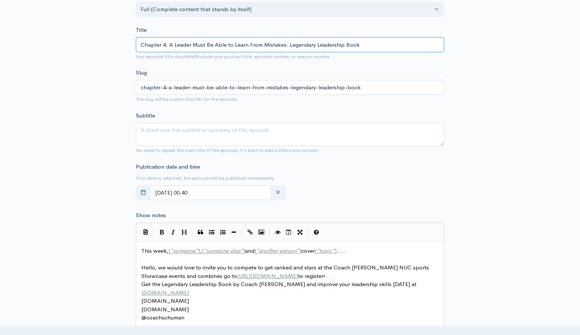
type input "Chapter 4: A Leader Must Be Able to Learn From Mistakes: Legendary Leadership B…"
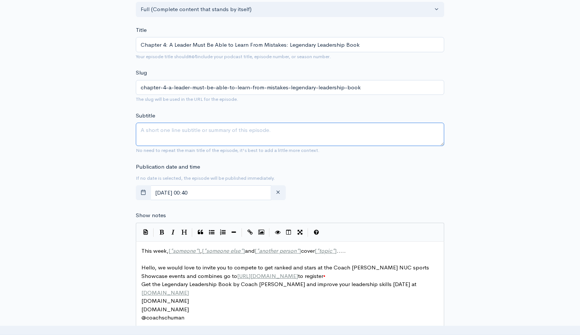
click at [247, 134] on textarea "Subtitle" at bounding box center [290, 134] width 308 height 23
paste textarea "Chapter 4: A Leader Must Be Able to Learn From Mistakes: Legendary Leadership B…"
type textarea "Chapter 4: A Leader Must Be Able to Learn From Mistakes: Legendary Leadership B…"
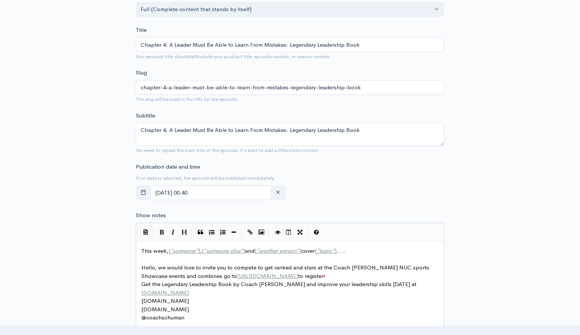
scroll to position [3, 0]
click at [195, 257] on pre "​" at bounding box center [290, 260] width 300 height 9
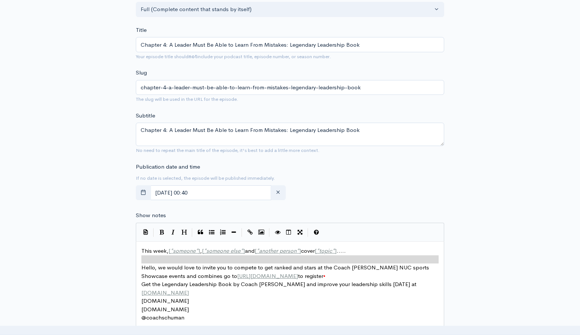
click at [197, 253] on span "*" at bounding box center [197, 250] width 3 height 7
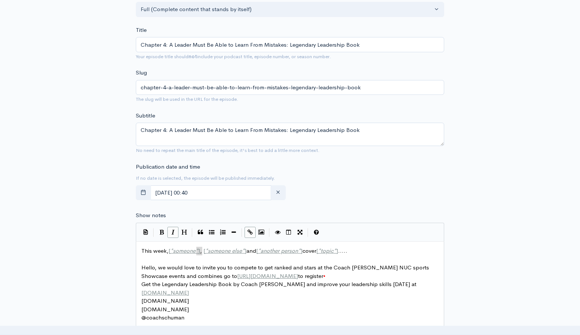
type textarea "This week, [*someone*], [*someone else*] and [*another person*] cover [*topic*]…"
paste textarea
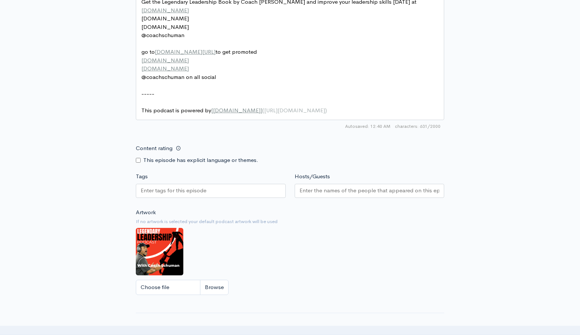
scroll to position [524, 0]
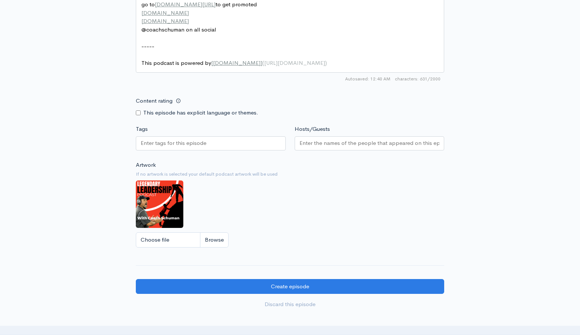
click at [258, 151] on div at bounding box center [211, 145] width 150 height 17
click at [263, 140] on div at bounding box center [211, 144] width 150 height 14
paste input "Chapter 4: A Leader Must Be Able to Learn From Mistakes: Legendary Leadership B…"
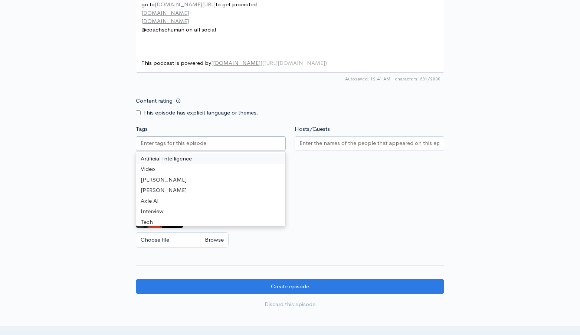
type input "Chapter 4: A Leader Must Be Able to Learn From Mistakes: Legendary Leadership B…"
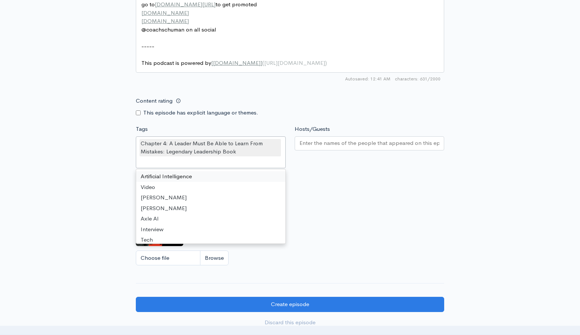
scroll to position [0, 0]
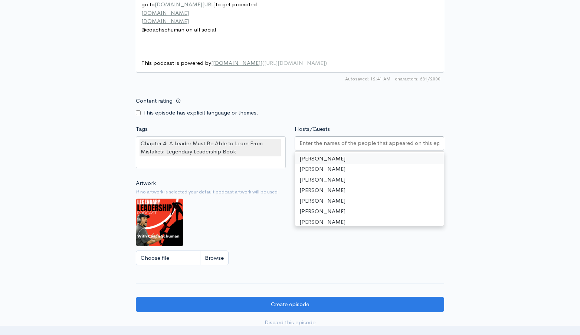
click at [323, 143] on input "Hosts/Guests" at bounding box center [369, 143] width 140 height 9
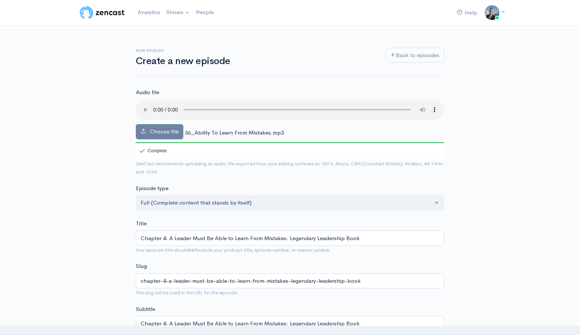
click at [320, 61] on h1 "Create a new episode" at bounding box center [256, 61] width 241 height 11
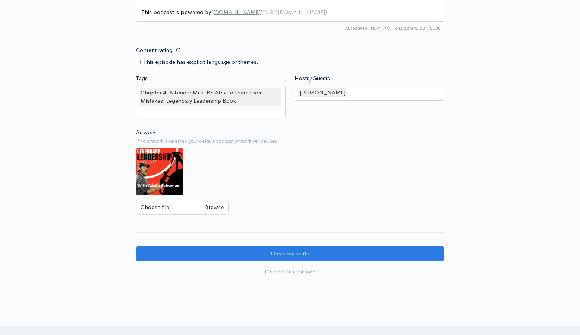
scroll to position [624, 0]
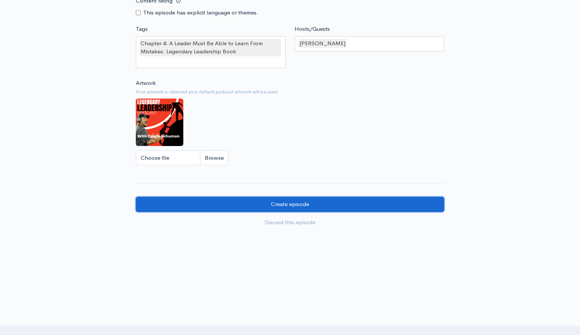
click at [243, 206] on input "Create episode" at bounding box center [290, 204] width 308 height 15
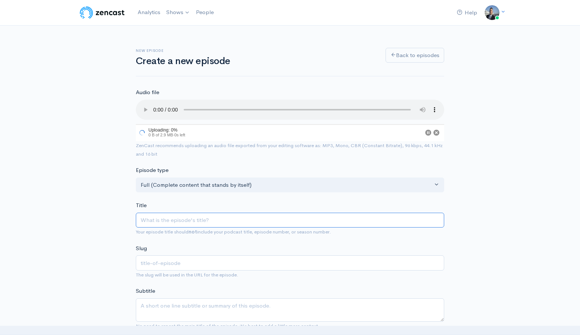
click at [203, 218] on input "Title" at bounding box center [290, 220] width 308 height 15
paste input "Chapter 4: A Leader Must Be Able to Learn From Mistakes: Legendary Leadership B…"
type input "Chapter 4: A Leader Must Be Able to Learn From Mistakes: Legendary Leadership B…"
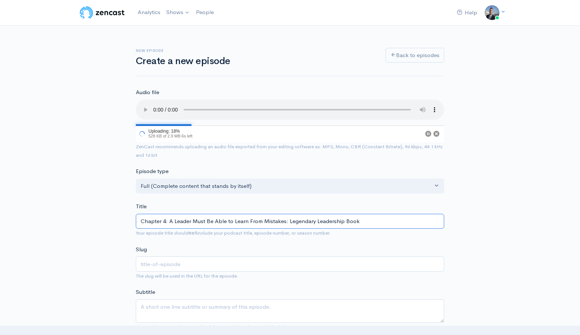
type input "chapter-4-a-leader-must-be-able-to-learn-from-mistakes-legendary-leadership-book"
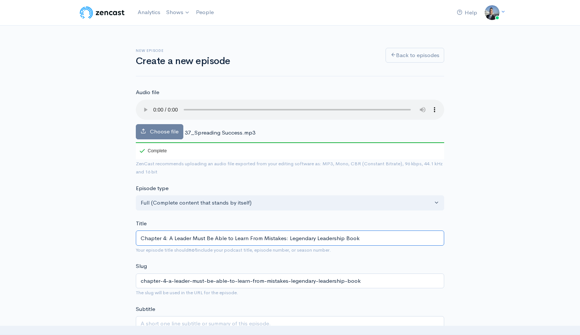
drag, startPoint x: 233, startPoint y: 236, endPoint x: 283, endPoint y: 239, distance: 50.2
click at [283, 239] on input "Chapter 4: A Leader Must Be Able to Learn From Mistakes: Legendary Leadership B…" at bounding box center [290, 238] width 308 height 15
type input "Chapter 4: A Leader Must Be Able to Ss: Legendary Leadership Book"
type input "chapter-4-a-leader-must-be-able-to-ss-legendary-leadership-book"
type input "Chapter 4: A Leader Must Be Able to Sps: Legendary Leadership Book"
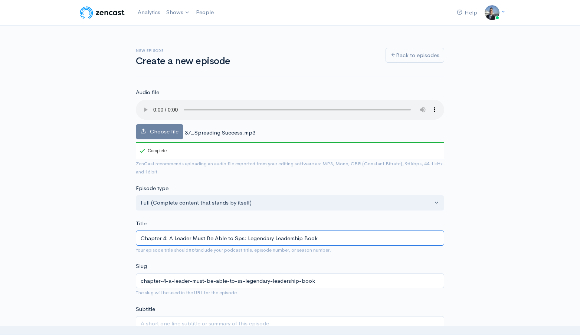
type input "chapter-4-a-leader-must-be-able-to-sps-legendary-leadership-book"
type input "Chapter 4: A Leader Must Be Able to Sprers: Legendary Leadership Book"
type input "chapter-4-a-leader-must-be-able-to-sprers-legendary-leadership-book"
type input "Chapter 4: A Leader Must Be Able to Spres: Legendary Leadership Book"
type input "chapter-4-a-leader-must-be-able-to-spres-legendary-leadership-book"
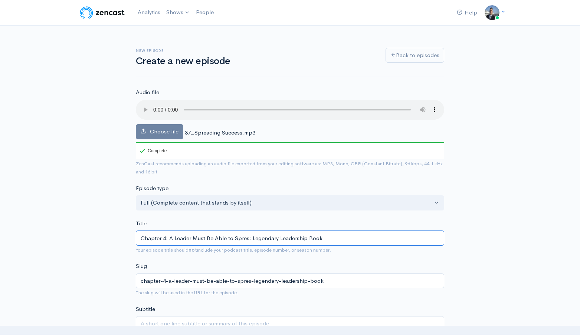
type input "Chapter 4: A Leader Must Be Able to Spreas: Legendary Leadership Book"
type input "chapter-4-a-leader-must-be-able-to-spreas-legendary-leadership-book"
type input "Chapter 4: A Leader Must Be Able to Spreads: Legendary Leadership Book"
type input "chapter-4-a-leader-must-be-able-to-spreads-legendary-leadership-book"
type input "Chapter 4: A Leader Must Be Able to Spread s: Legendary Leadership Book"
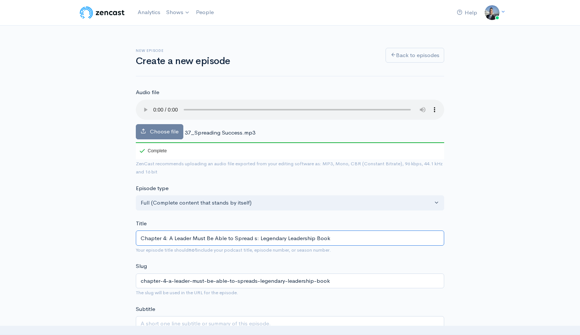
type input "chapter-4-a-leader-must-be-able-to-spread-s-legendary-leadership-book"
type input "Chapter 4: A Leader Must Be Able to Spread Ss: Legendary Leadership Book"
type input "chapter-4-a-leader-must-be-able-to-spread-ss-legendary-leadership-book"
type input "Chapter 4: A Leader Must Be Able to Spread Sus: Legendary Leadership Book"
type input "chapter-4-a-leader-must-be-able-to-spread-sus-legendary-leadership-book"
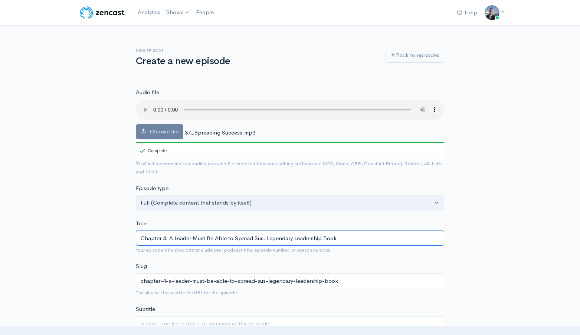
type input "Chapter 4: A Leader Must Be Able to Spread Sucs: Legendary Leadership Book"
type input "chapter-4-a-leader-must-be-able-to-spread-sucs-legendary-leadership-book"
type input "Chapter 4: A Leader Must Be Able to Spread Succs: Legendary Leadership Book"
type input "chapter-4-a-leader-must-be-able-to-spread-succs-legendary-leadership-book"
type input "Chapter 4: A Leader Must Be Able to Spread Succes: Legendary Leadership Book"
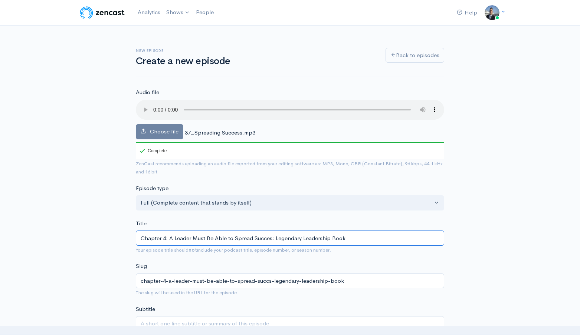
type input "chapter-4-a-leader-must-be-able-to-spread-succes-legendary-leadership-book"
type input "Chapter 4: A Leader Must Be Able to Spread Success: Legendary Leadership Book"
type input "chapter-4-a-leader-must-be-able-to-spread-success-legendary-leadership-book"
type input "Chapter 4: A Leader Must Be Able to Spread Success an: Legendary Leadership Book"
type input "chapter-4-a-leader-must-be-able-to-spread-success-a-legendary-leadership-book"
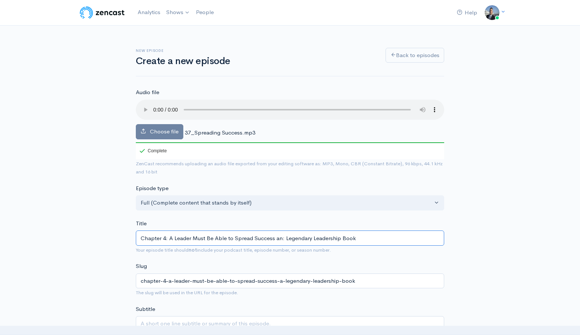
type input "Chapter 4: A Leader Must Be Able to Spread Success and: Legendary Leadership Bo…"
type input "chapter-4-a-leader-must-be-able-to-spread-success-and-legendary-leadership-book"
type input "Chapter 4: A Leader Must Be Able to Spread Success and B: Legendary Leadership …"
type input "chapter-4-a-leader-must-be-able-to-spread-success-and-b-legendary-leadership-bo…"
type input "Chapter 4: A Leader Must Be Able to Spread Success and Br: Legendary Leadership…"
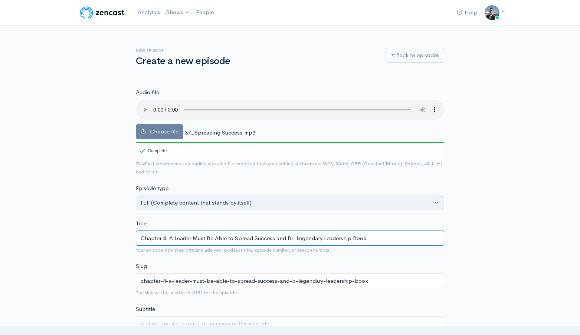
type input "chapter-4-a-leader-must-be-able-to-spread-success-and-br-legendary-leadership-b…"
type input "Chapter 4: A Leader Must Be Able to Spread Success and Bri: Legendary Leadershi…"
type input "chapter-4-a-leader-must-be-able-to-spread-success-and-bri-legendary-leadership-…"
type input "Chapter 4: A Leader Must Be Able to Spread Success and Brin: Legendary Leadersh…"
type input "chapter-4-a-leader-must-be-able-to-spread-success-and-brin-legendary-leadership…"
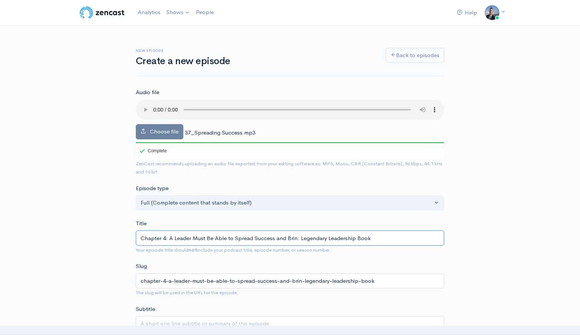
type input "Chapter 4: A Leader Must Be Able to Spread Success and Bring: Legendary Leaders…"
type input "chapter-4-a-leader-must-be-able-to-spread-success-and-bring-legendary-leadershi…"
type input "Chapter 4: A Leader Must Be Able to Spread Success and Bring P: Legendary Leade…"
type input "chapter-4-a-leader-must-be-able-to-spread-success-and-bring-p-legendary-leaders…"
type input "Chapter 4: A Leader Must Be Able to Spread Success and Bring Pr: Legendary Lead…"
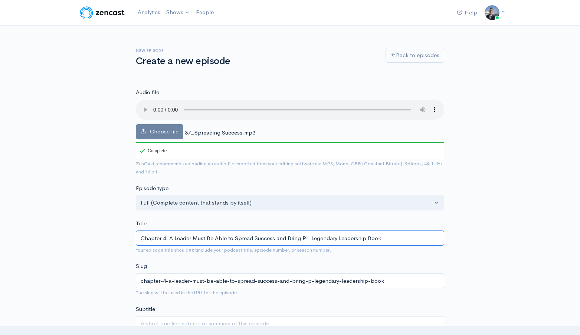
type input "chapter-4-a-leader-must-be-able-to-spread-success-and-bring-pr-legendary-leader…"
type input "Chapter 4: A Leader Must Be Able to Spread Success and Bring Pra: Legendary Lea…"
type input "chapter-4-a-leader-must-be-able-to-spread-success-and-bring-pra-legendary-leade…"
type input "Chapter 4: A Leader Must Be Able to Spread Success and Bring Prai: Legendary Le…"
type input "chapter-4-a-leader-must-be-able-to-spread-success-and-bring-prai-legendary-lead…"
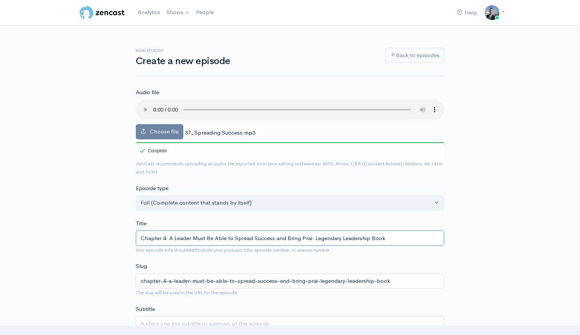
type input "Chapter 4: A Leader Must Be Able to Spread Success and Bring Prais: Legendary L…"
type input "chapter-4-a-leader-must-be-able-to-spread-success-and-bring-prais-legendary-lea…"
type input "Chapter 4: A Leader Must Be Able to Spread Success and Bring Praise: Legendary …"
type input "chapter-4-a-leader-must-be-able-to-spread-success-and-bring-praise-legendary-le…"
click at [283, 239] on input "Chapter 4: A Leader Must Be Able to Spread Success and Bring Praise: Legendary …" at bounding box center [290, 238] width 308 height 15
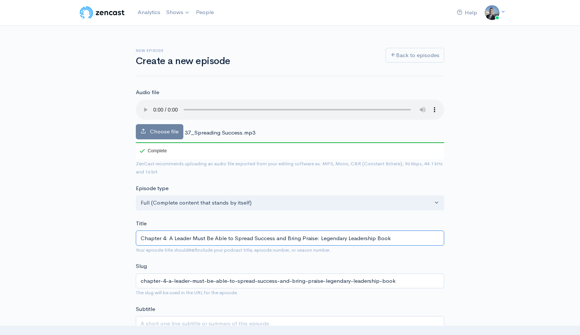
click at [283, 239] on input "Chapter 4: A Leader Must Be Able to Spread Success and Bring Praise: Legendary …" at bounding box center [290, 238] width 308 height 15
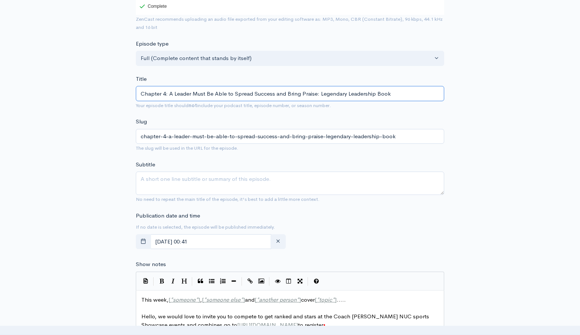
scroll to position [213, 0]
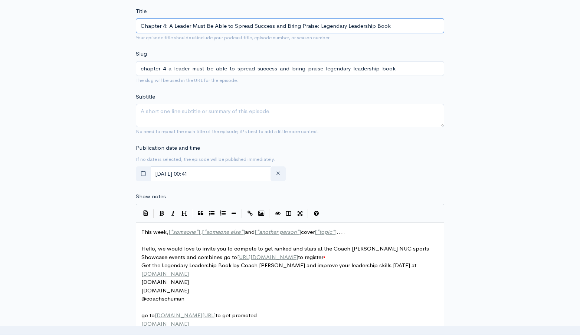
type input "Chapter 4: A Leader Must Be Able to Spread Success and Bring Praise: Legendary …"
click at [319, 122] on textarea "Subtitle" at bounding box center [290, 115] width 308 height 23
paste textarea "Chapter 4: A Leader Must Be Able to Spread Success and Bring Praise: Legendary …"
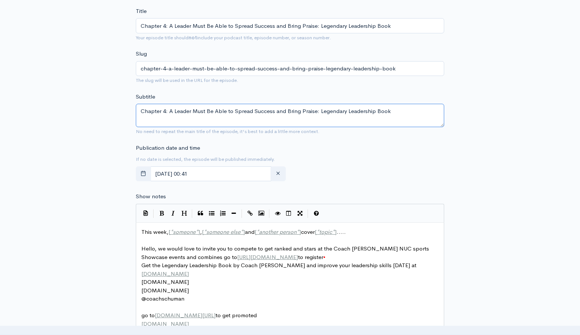
type textarea "Chapter 4: A Leader Must Be Able to Spread Success and Bring Praise: Legendary …"
click at [253, 232] on span "This week, [ * someone * ] , [ * someone else * ] and [ * another person * ] co…" at bounding box center [243, 232] width 204 height 7
type textarea "This week, [*someone*], [*someone else*] and [*another person*] cover [*topic*]…"
paste textarea
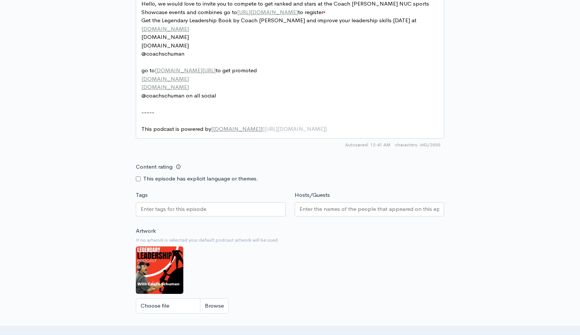
scroll to position [537, 0]
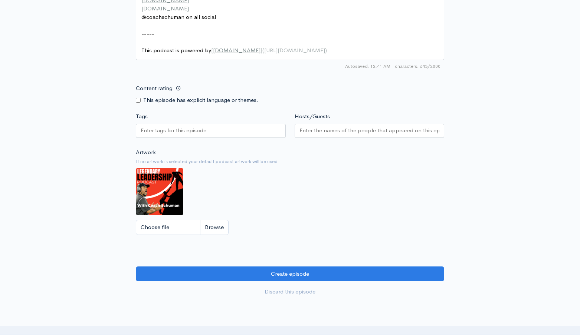
click at [267, 132] on div at bounding box center [211, 131] width 150 height 14
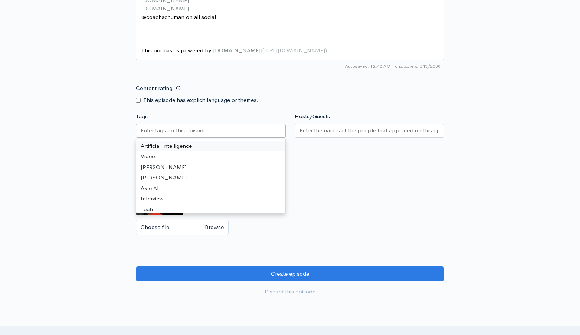
paste input "Chapter 4: A Leader Must Be Able to Spread Success and Bring Praise: Legendary …"
type input "Chapter 4: A Leader Must Be Able to Spread Success and Bring Praise: Legendary …"
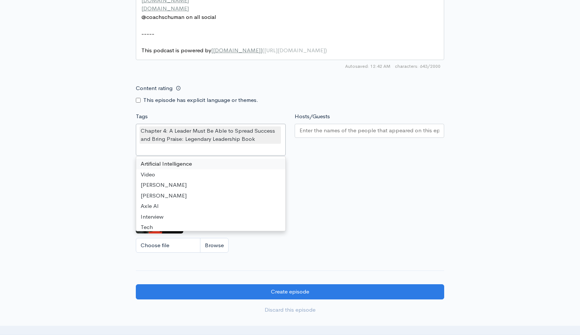
scroll to position [0, 0]
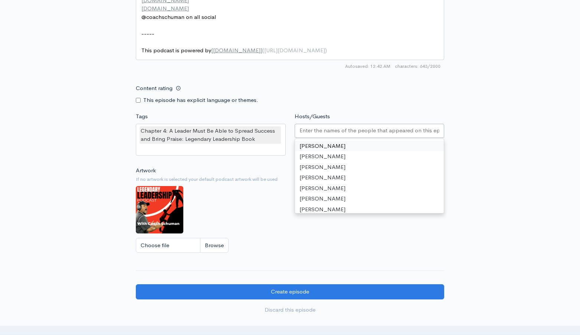
click at [324, 132] on input "Hosts/Guests" at bounding box center [369, 131] width 140 height 9
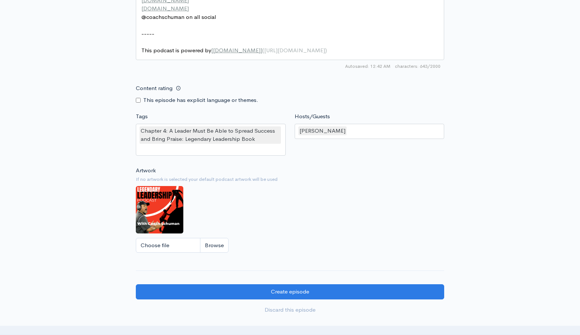
click at [427, 113] on div "Hosts/Guests David Schuman David Schuman Shane Stafford Howard Schuman Mitchel …" at bounding box center [369, 135] width 159 height 46
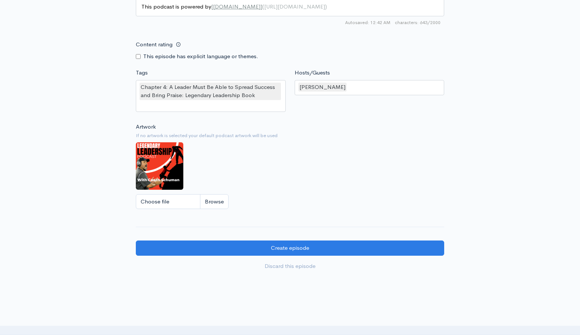
scroll to position [595, 0]
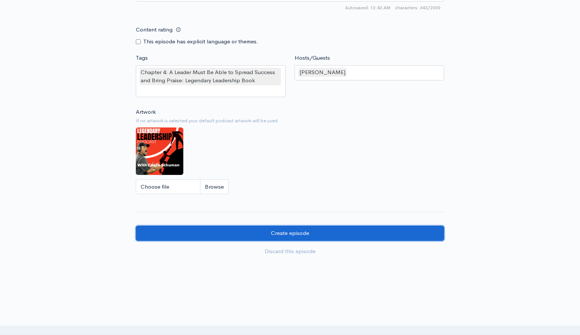
click at [301, 236] on input "Create episode" at bounding box center [290, 233] width 308 height 15
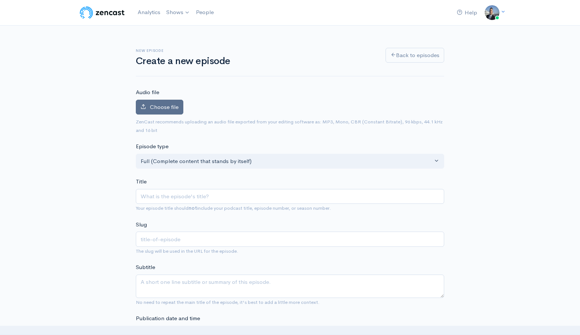
click at [171, 103] on label "Choose file" at bounding box center [159, 107] width 47 height 15
click at [0, 0] on input "Choose file" at bounding box center [0, 0] width 0 height 0
click at [112, 11] on img at bounding box center [102, 12] width 47 height 15
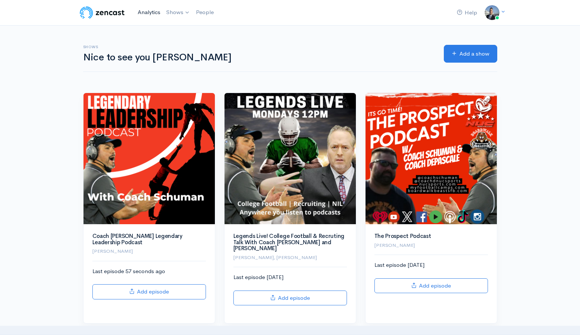
click at [143, 10] on link "Analytics" at bounding box center [149, 12] width 29 height 16
